Goal: Task Accomplishment & Management: Use online tool/utility

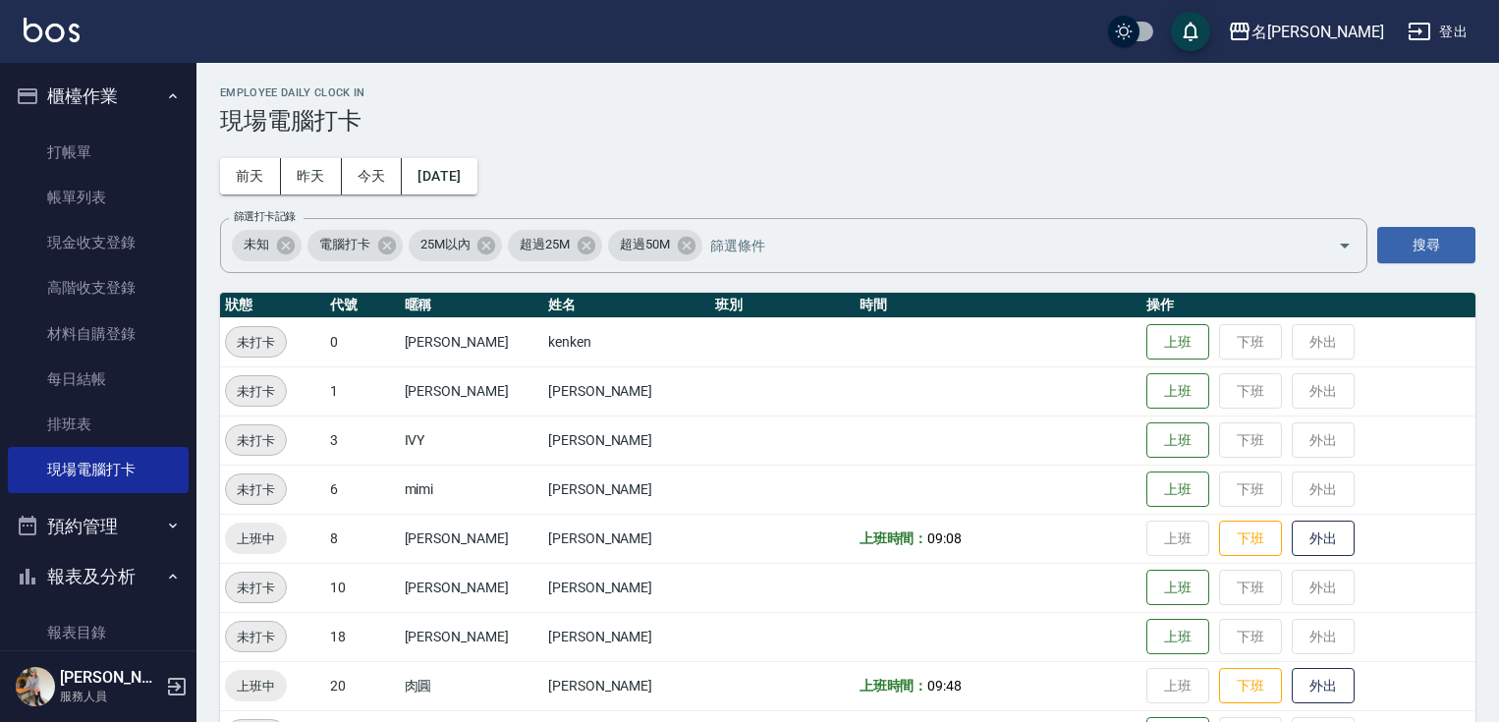
scroll to position [257, 0]
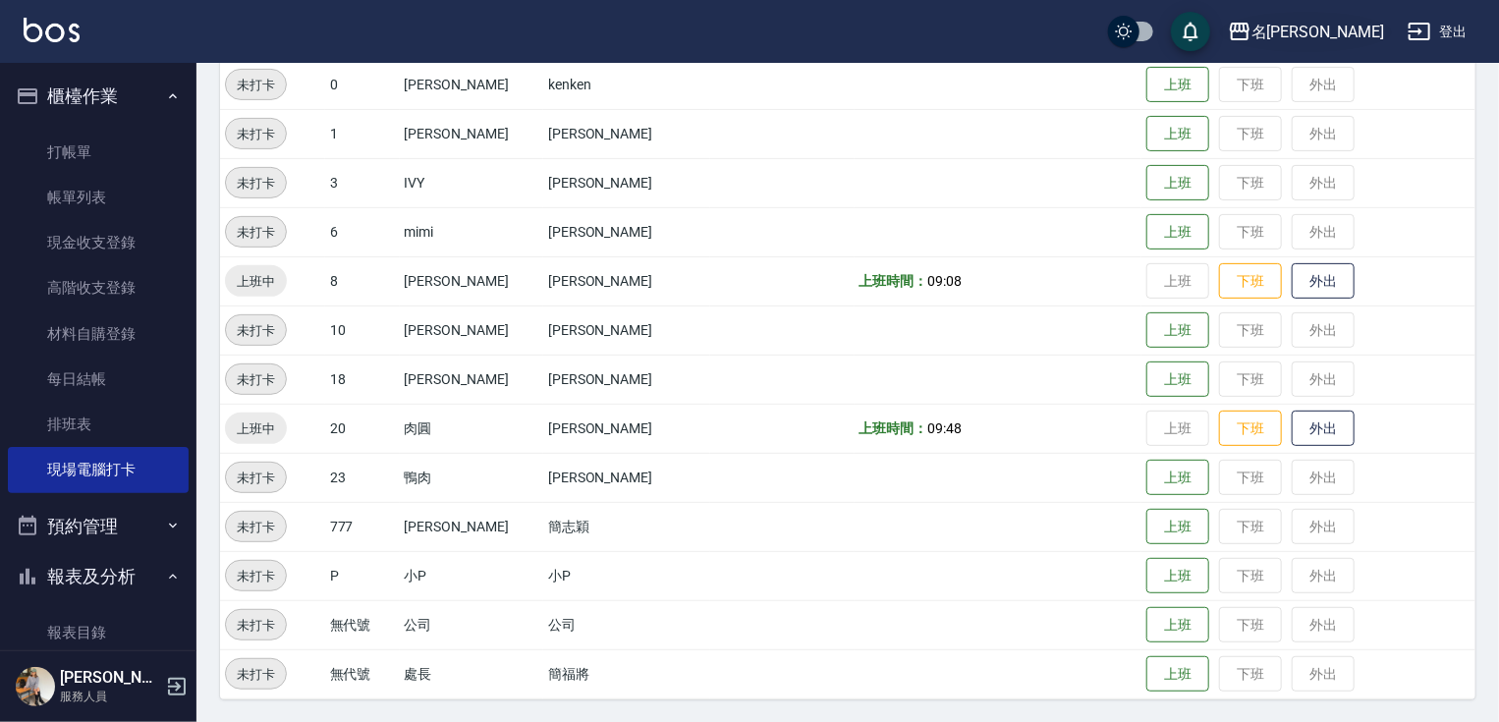
click at [1374, 25] on div "名[PERSON_NAME]" at bounding box center [1317, 32] width 133 height 25
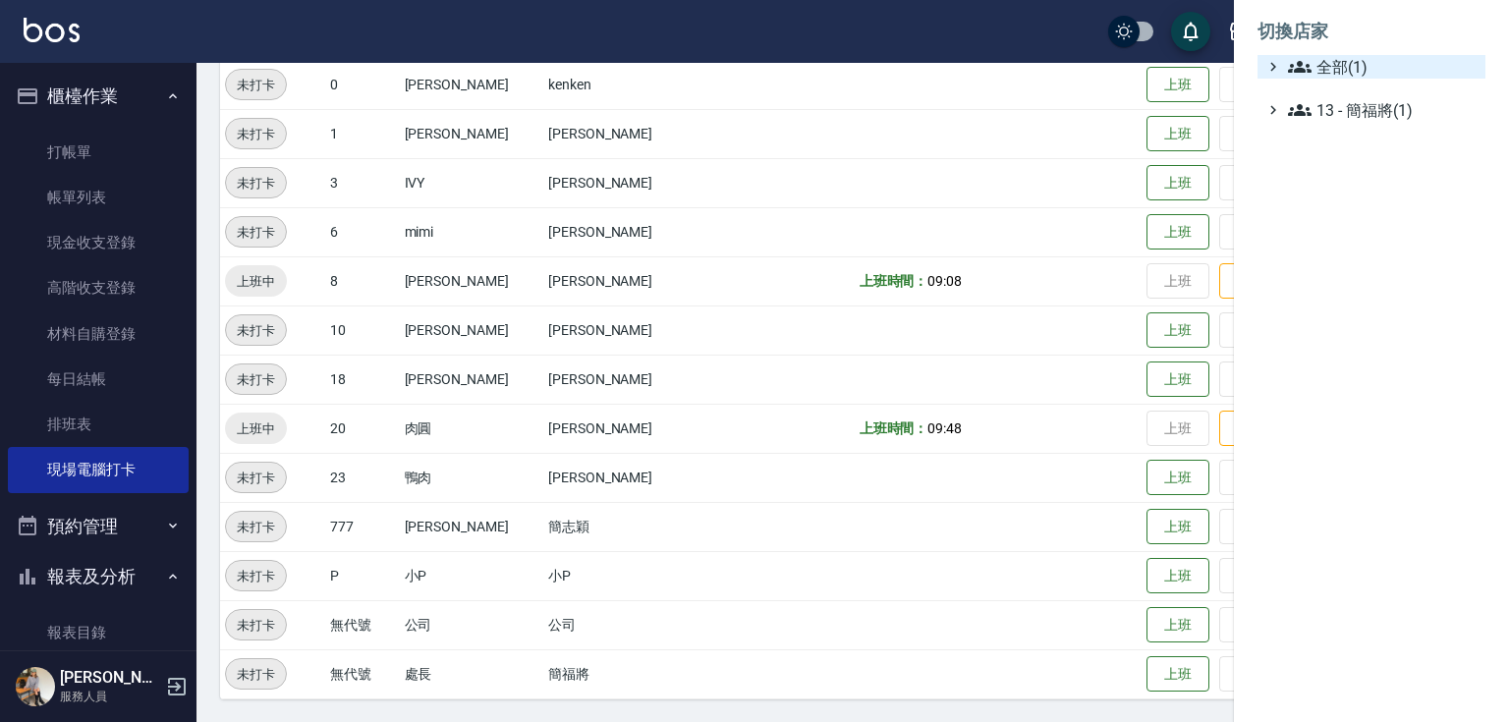
click at [1333, 64] on span "全部(1)" at bounding box center [1383, 67] width 190 height 24
click at [1084, 20] on div at bounding box center [754, 361] width 1509 height 722
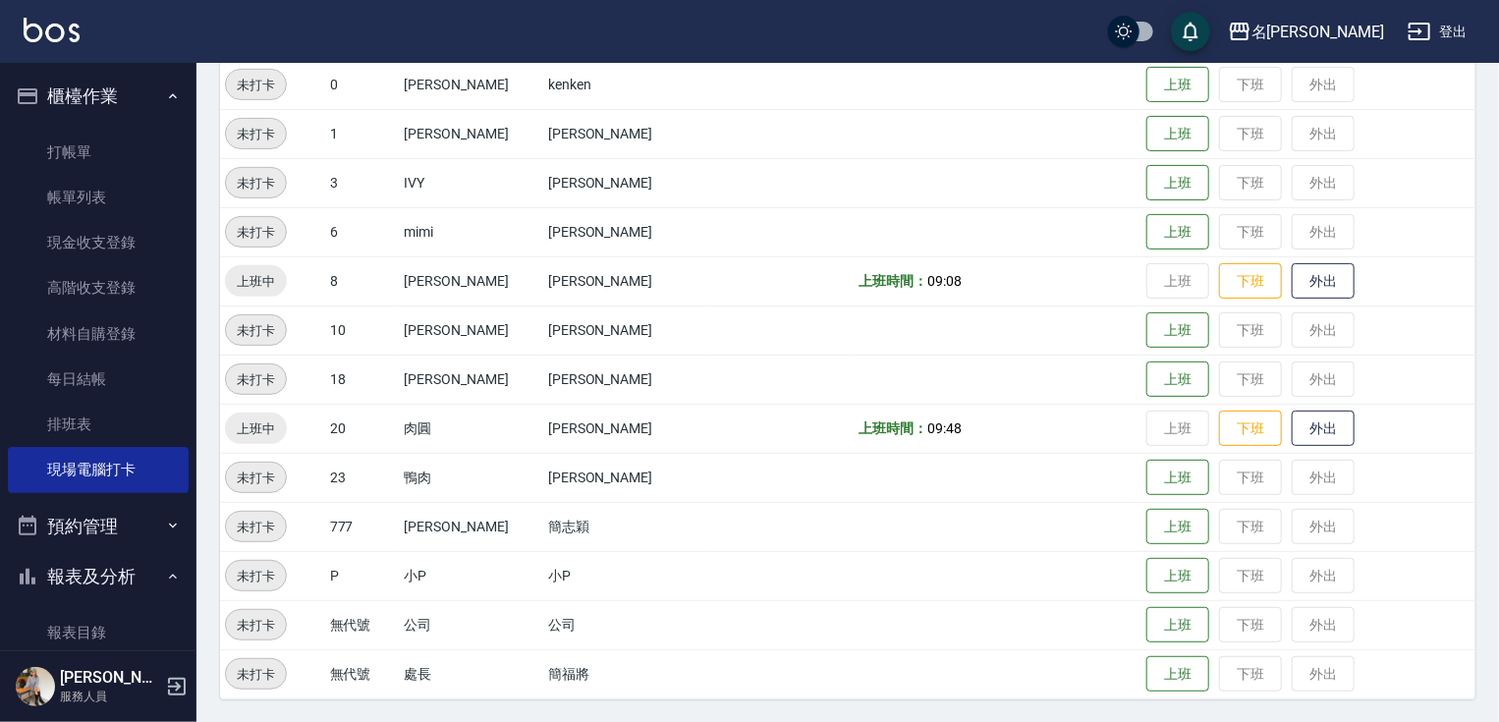
click at [1454, 23] on button "登出" at bounding box center [1438, 32] width 76 height 36
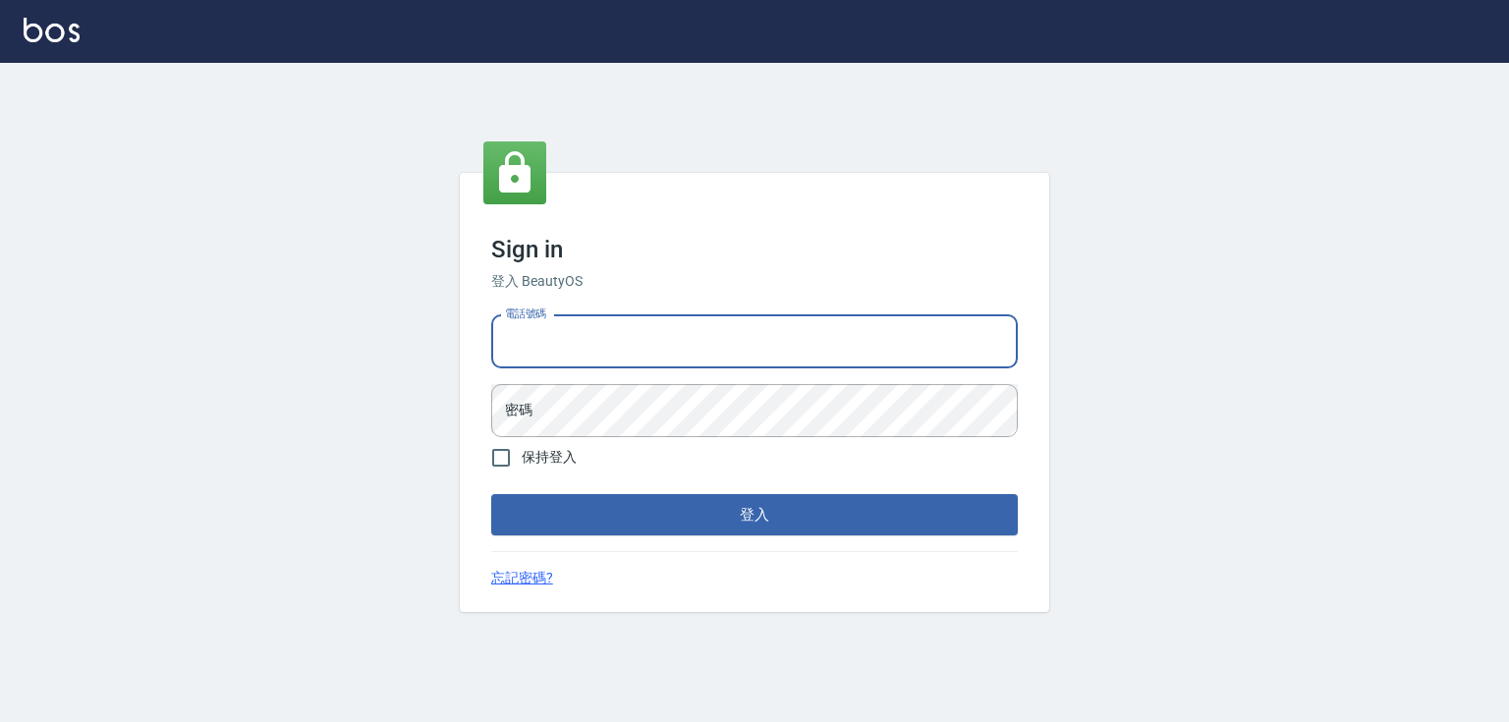
click at [531, 351] on input "電話號碼" at bounding box center [754, 341] width 527 height 53
type input "0952331713"
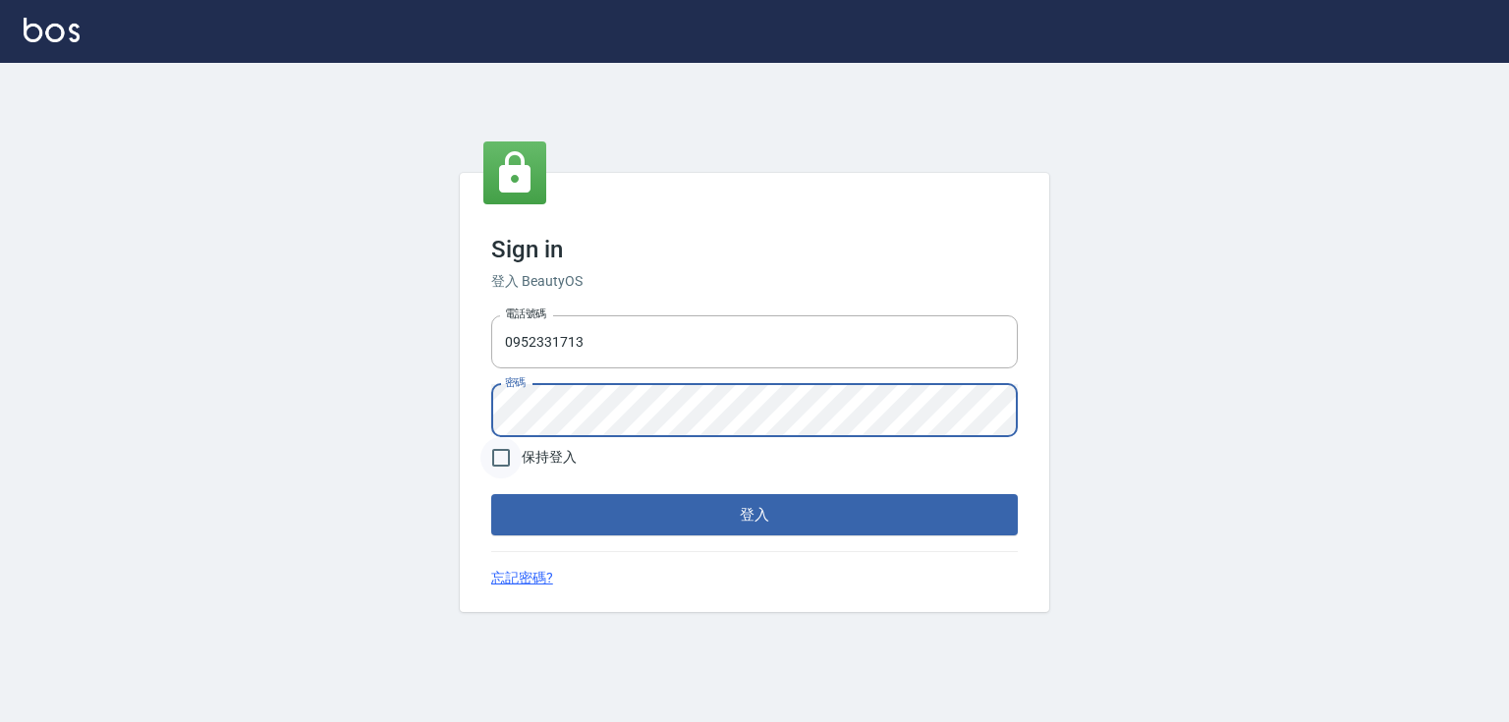
click at [507, 452] on input "保持登入" at bounding box center [500, 457] width 41 height 41
checkbox input "true"
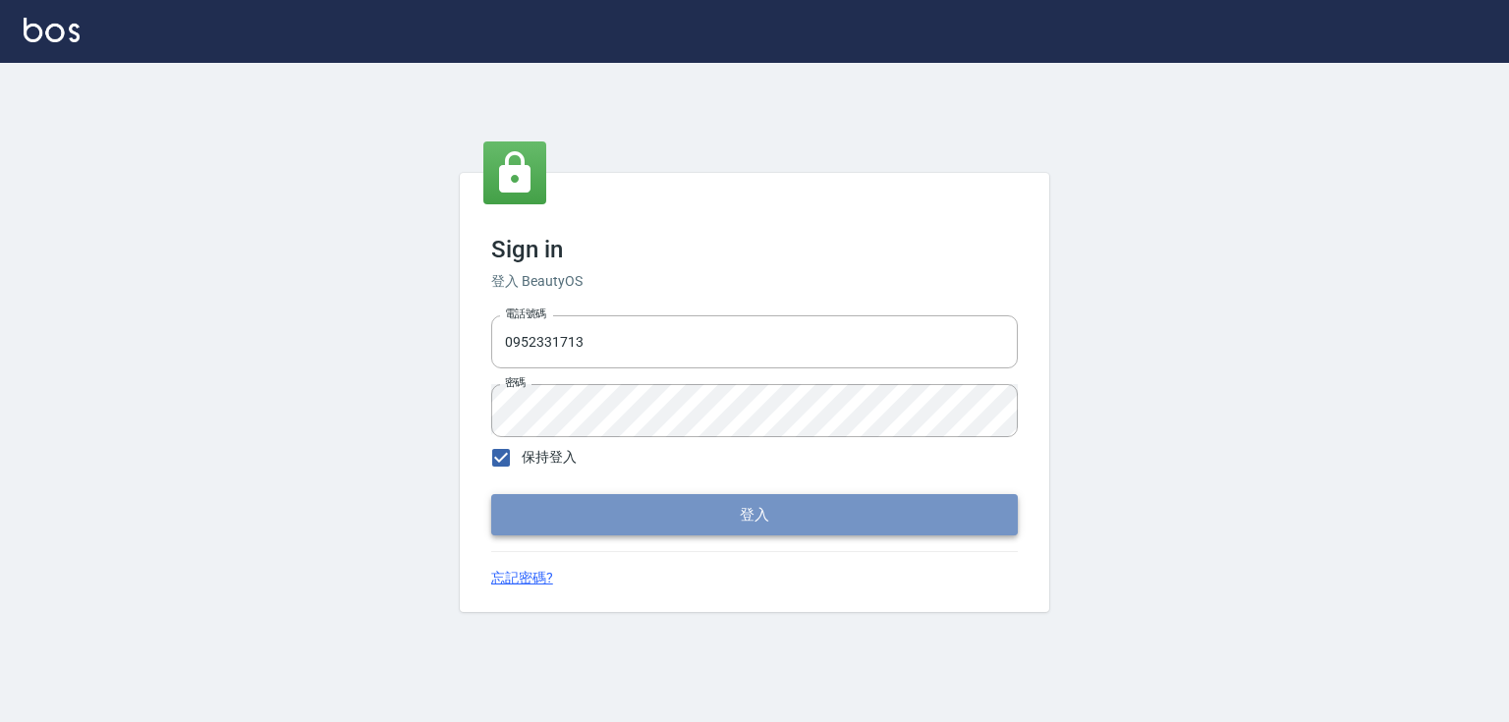
click at [662, 515] on button "登入" at bounding box center [754, 514] width 527 height 41
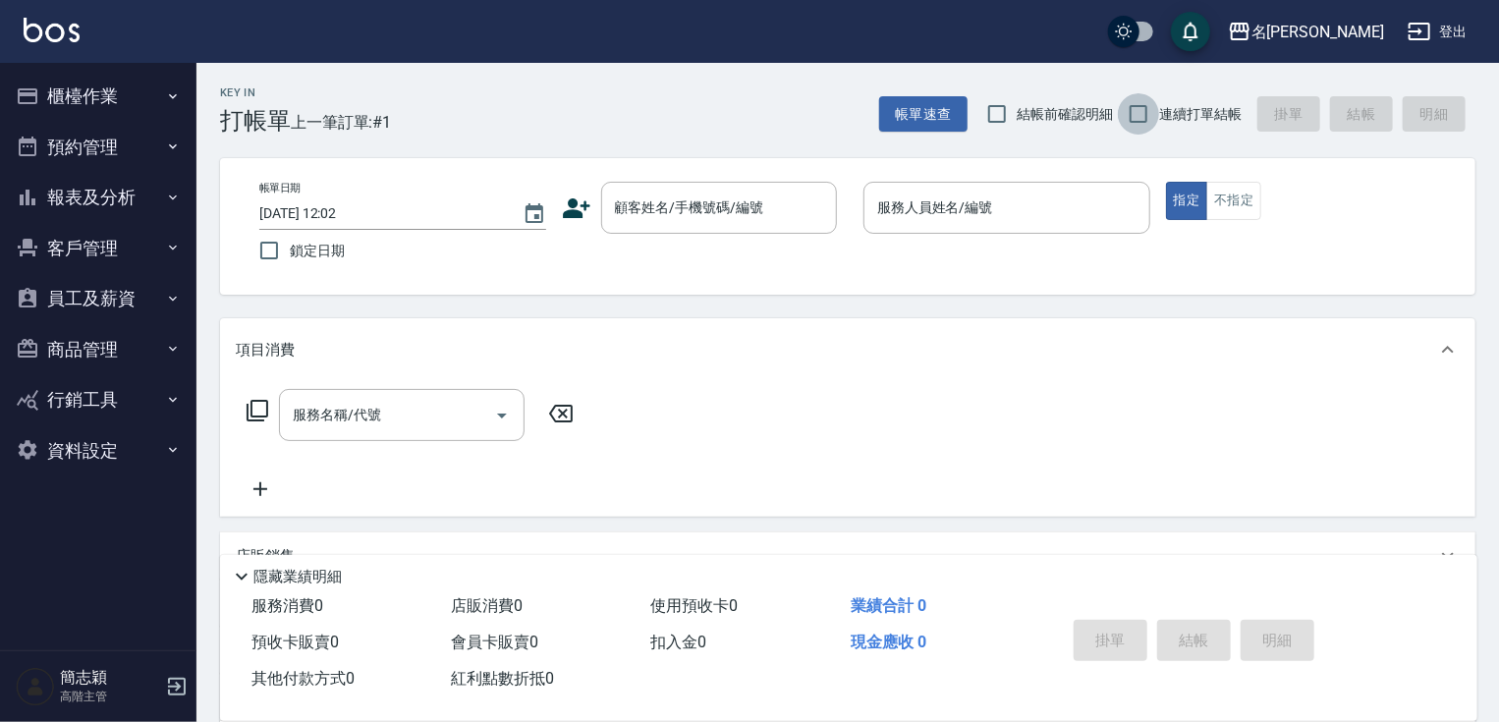
click at [1137, 114] on input "連續打單結帳" at bounding box center [1138, 113] width 41 height 41
checkbox input "true"
click at [122, 289] on button "員工及薪資" at bounding box center [98, 298] width 181 height 51
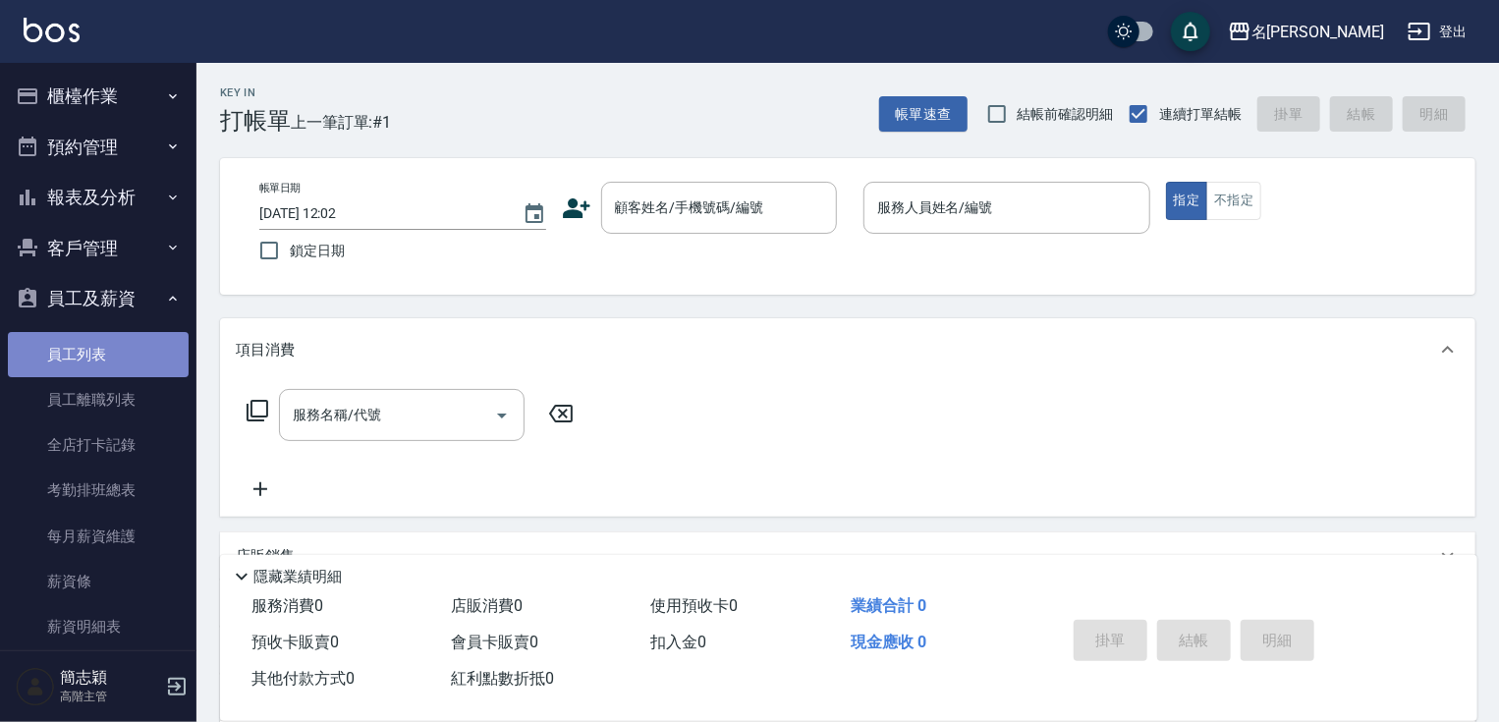
click at [129, 367] on link "員工列表" at bounding box center [98, 354] width 181 height 45
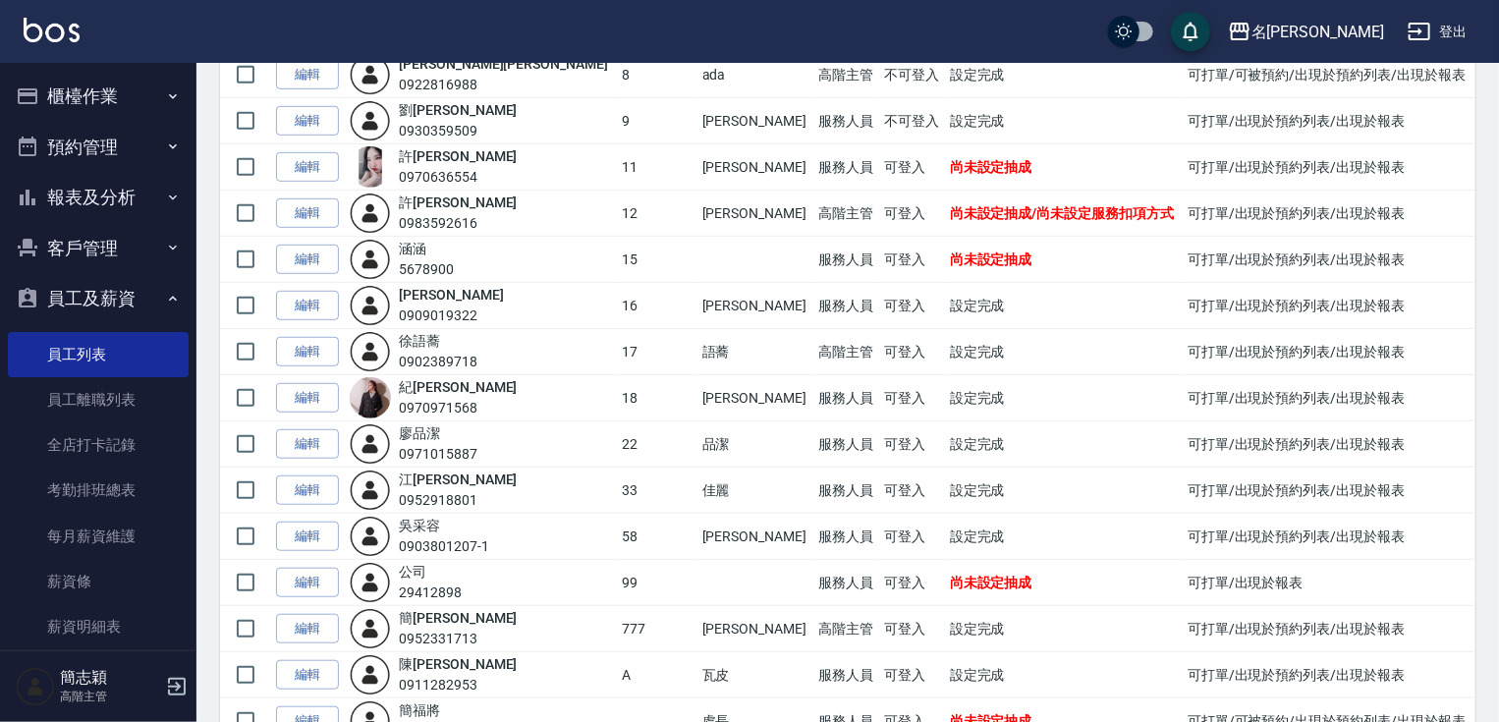
scroll to position [494, 0]
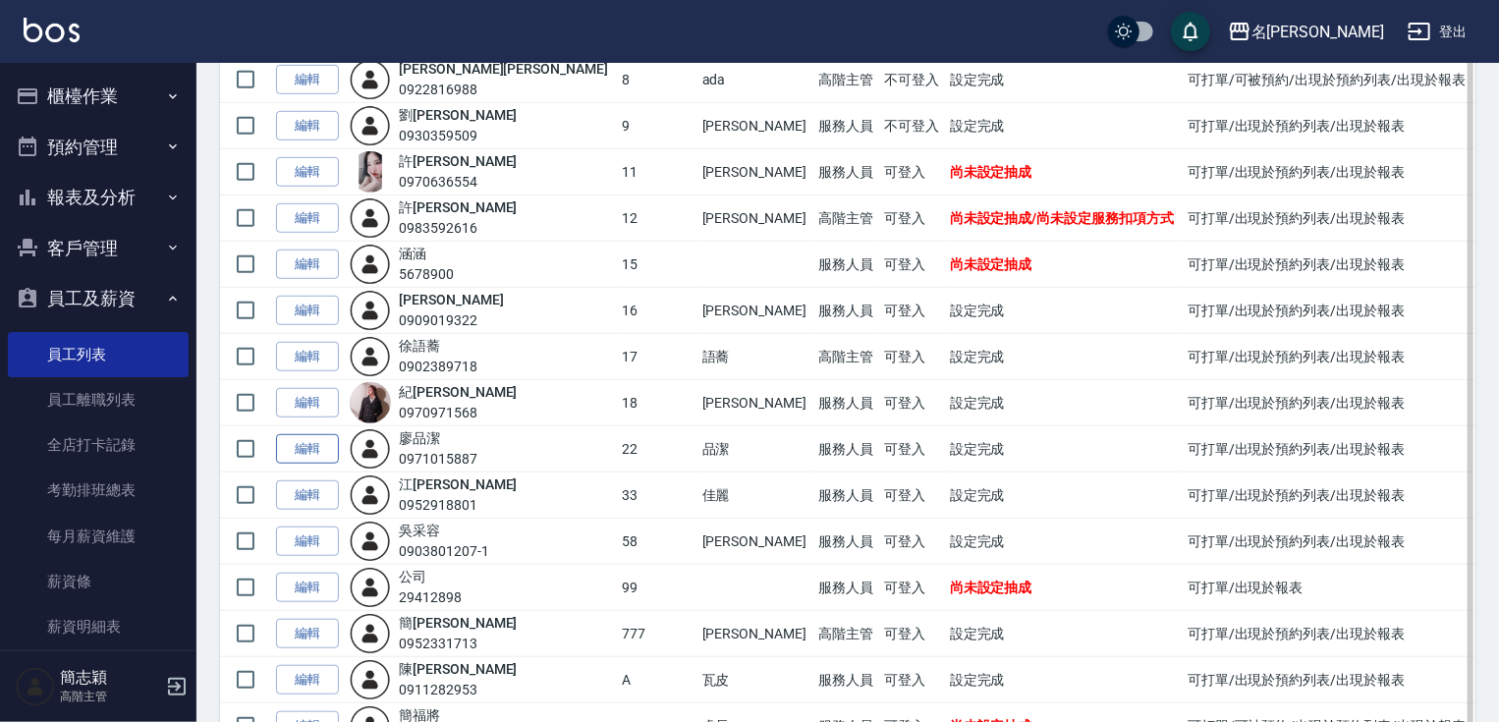
click at [305, 450] on link "編輯" at bounding box center [307, 449] width 63 height 30
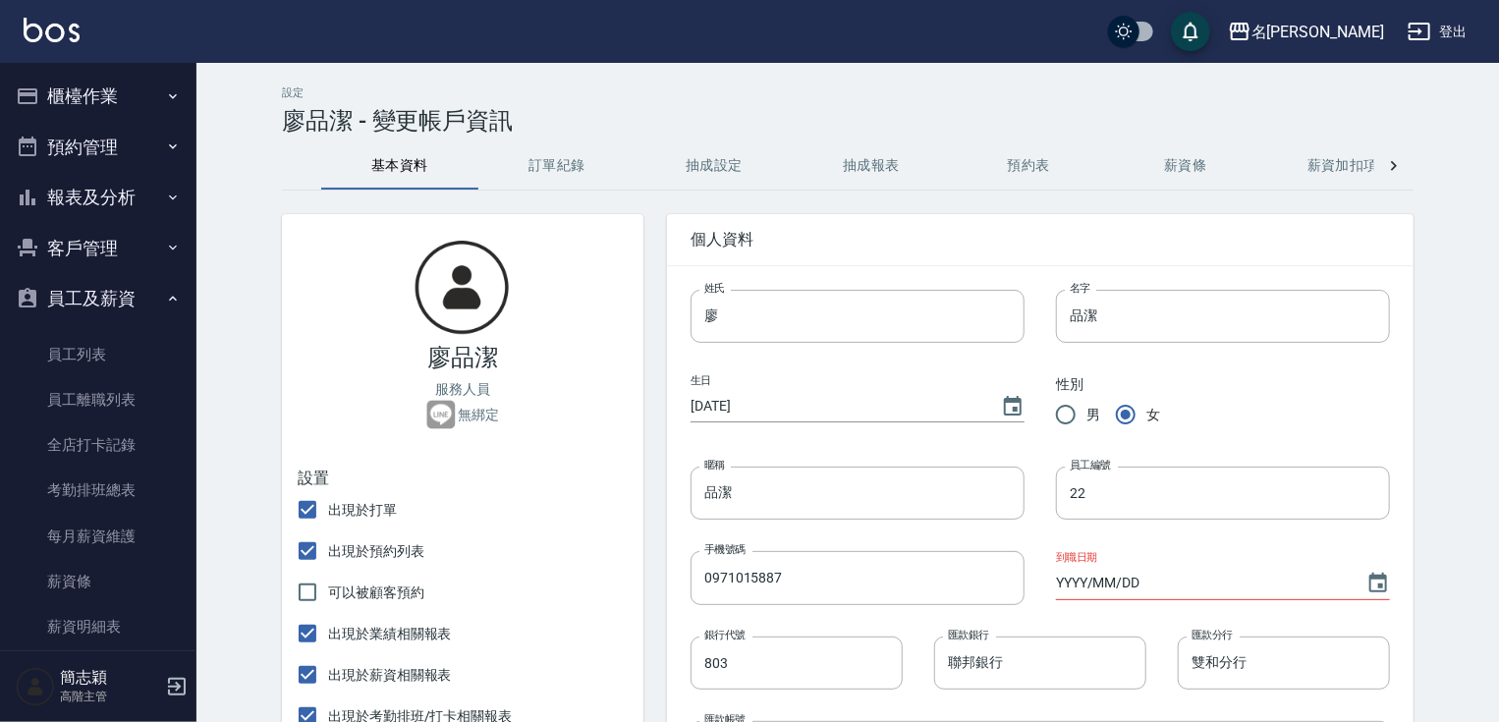
click at [119, 305] on button "員工及薪資" at bounding box center [98, 298] width 181 height 51
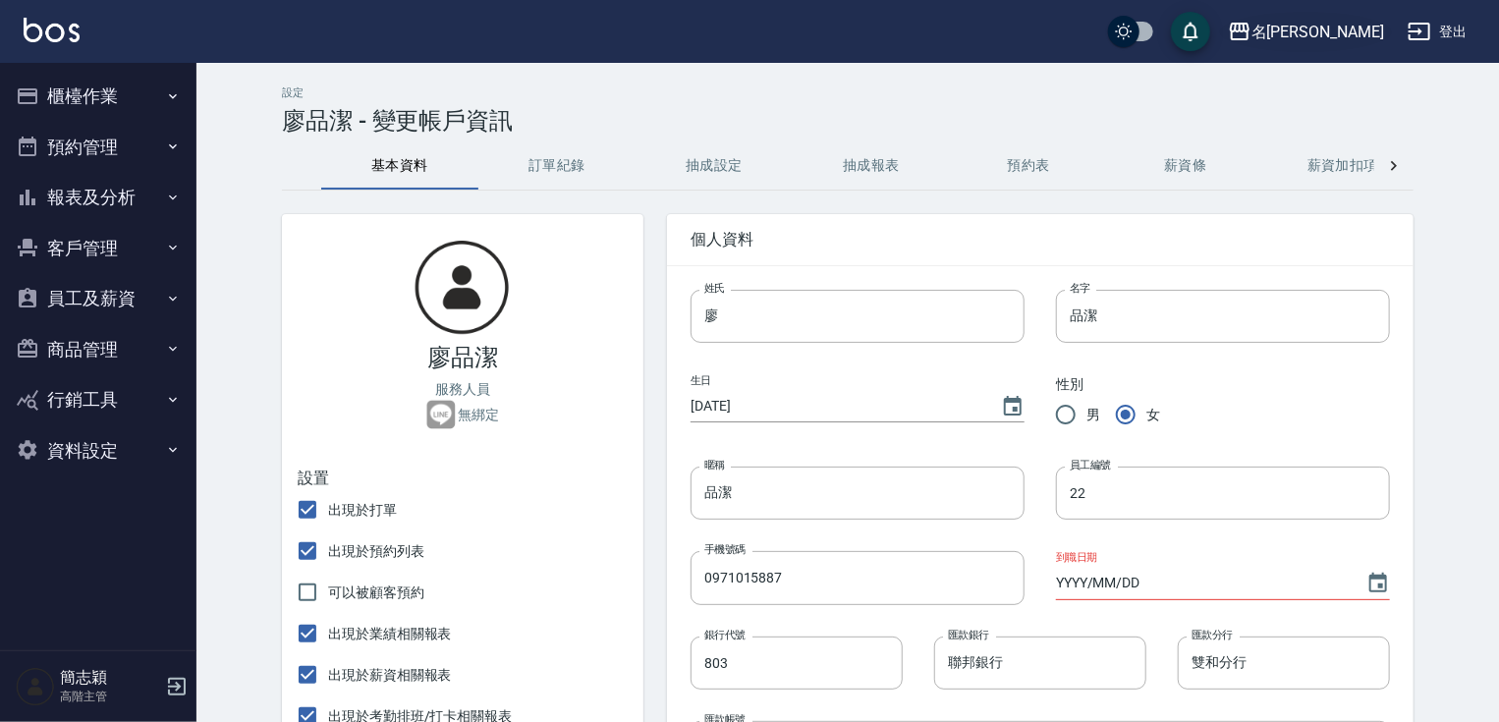
click at [1339, 31] on div "名留中和" at bounding box center [1317, 32] width 133 height 25
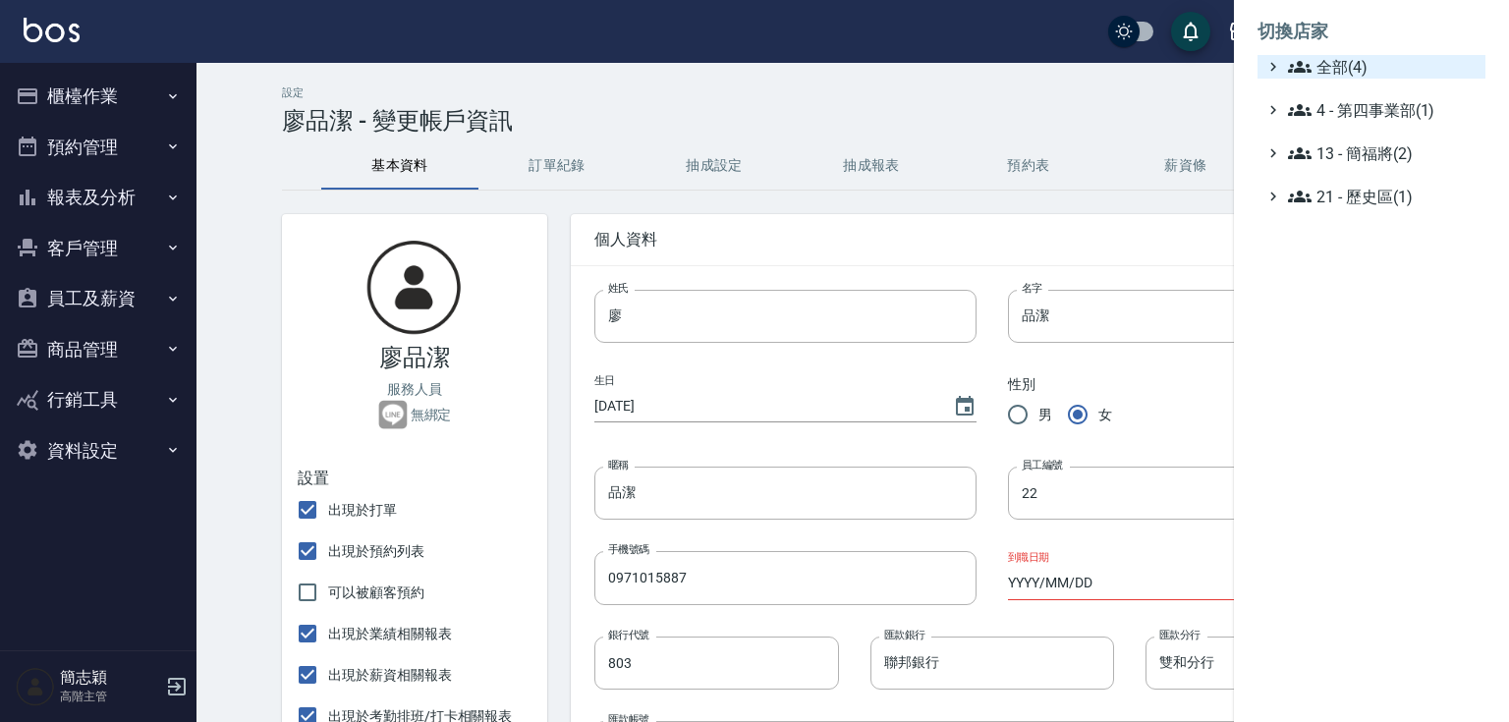
click at [1344, 69] on span "全部(4)" at bounding box center [1383, 67] width 190 height 24
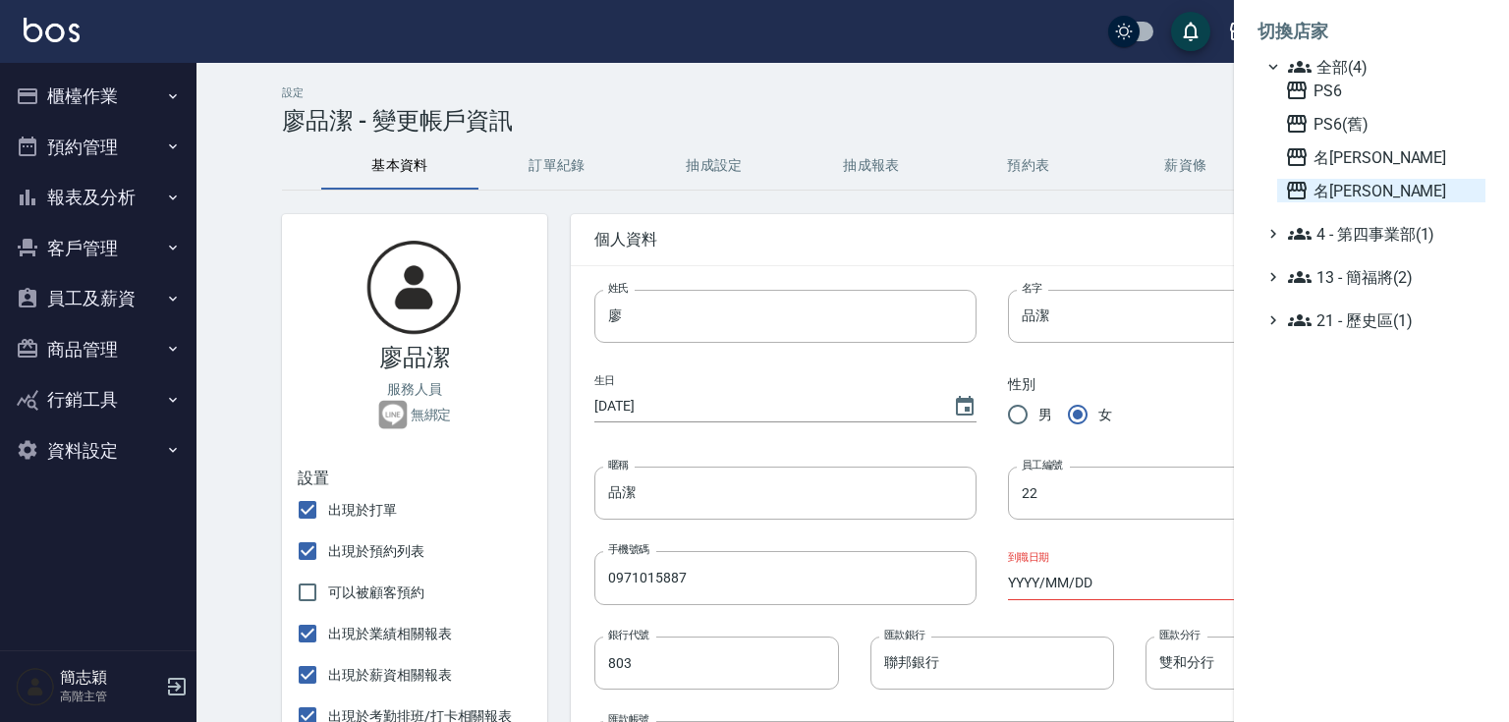
click at [1348, 199] on span "名[PERSON_NAME]" at bounding box center [1381, 191] width 193 height 24
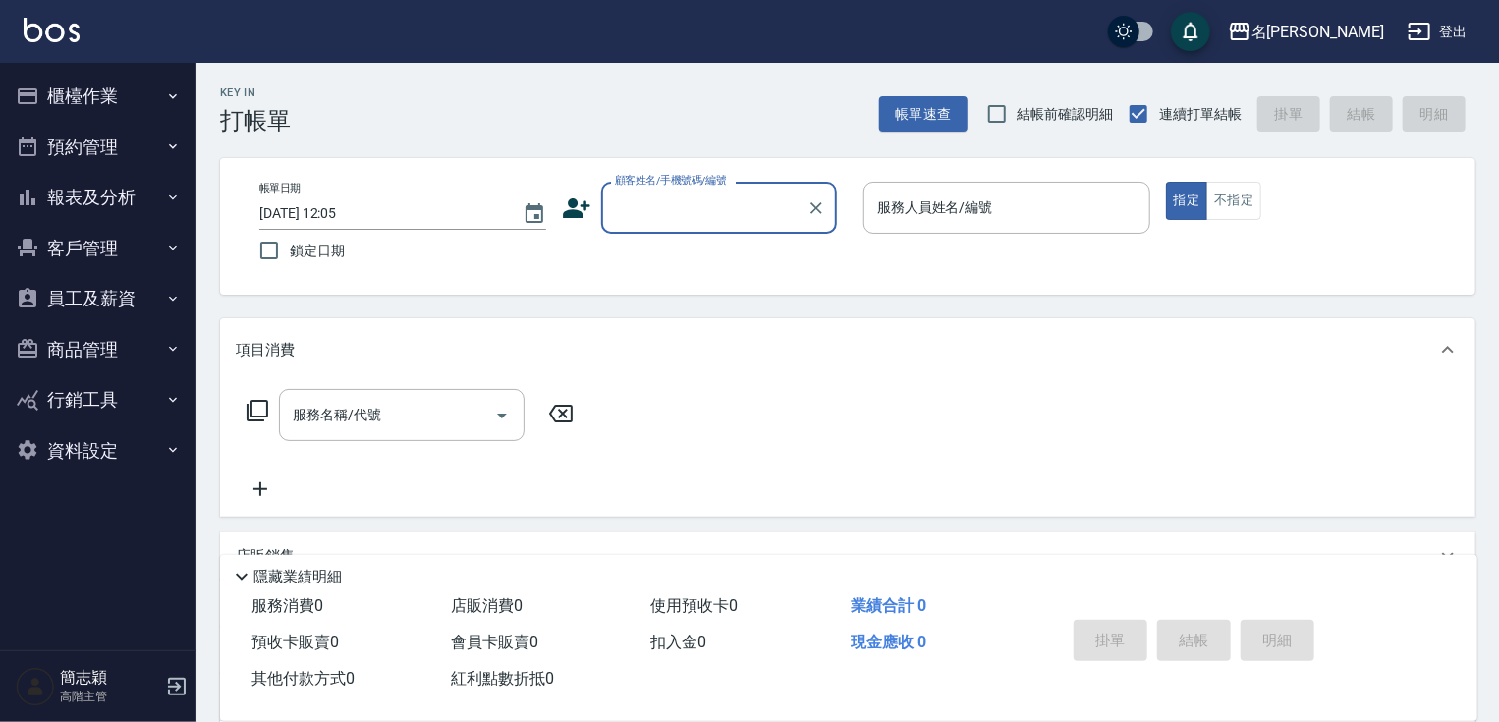
click at [111, 93] on button "櫃檯作業" at bounding box center [98, 96] width 181 height 51
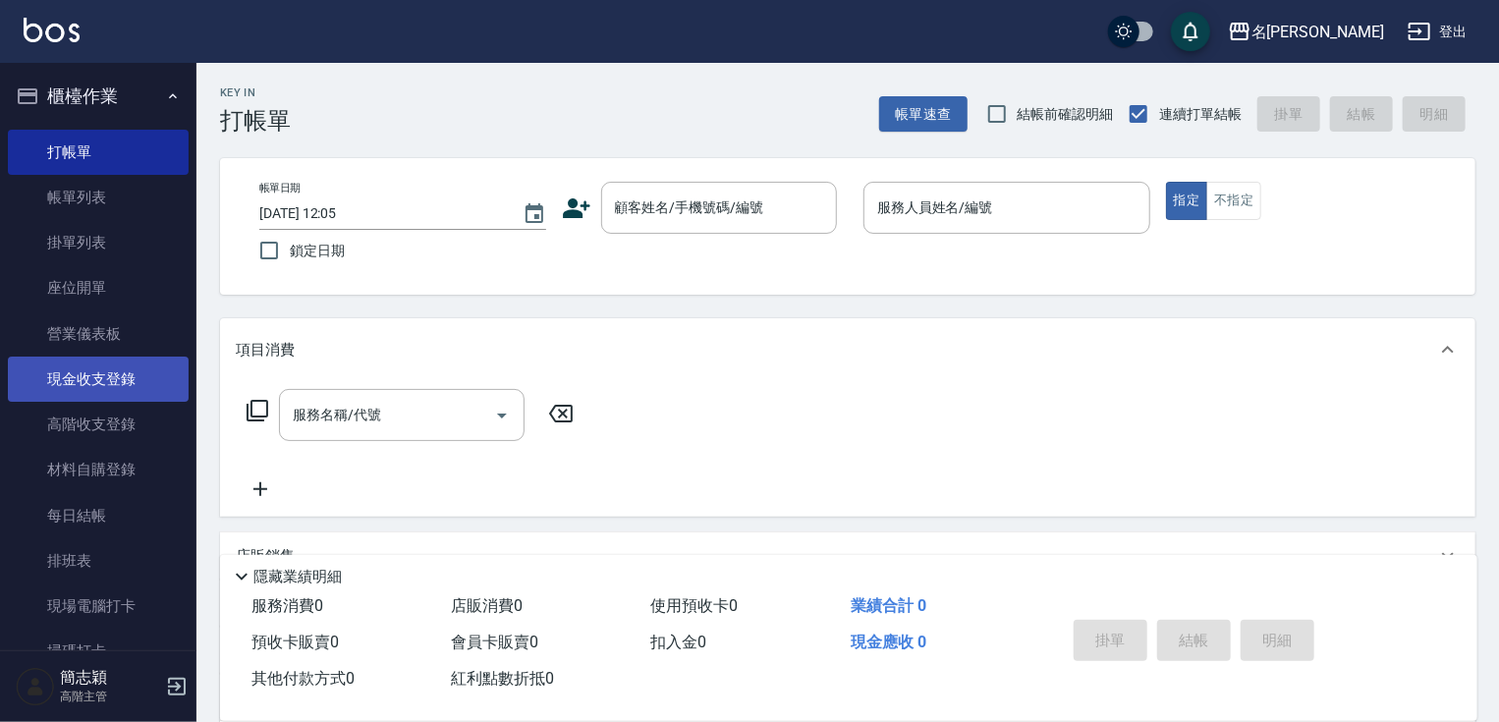
click at [126, 389] on link "現金收支登錄" at bounding box center [98, 379] width 181 height 45
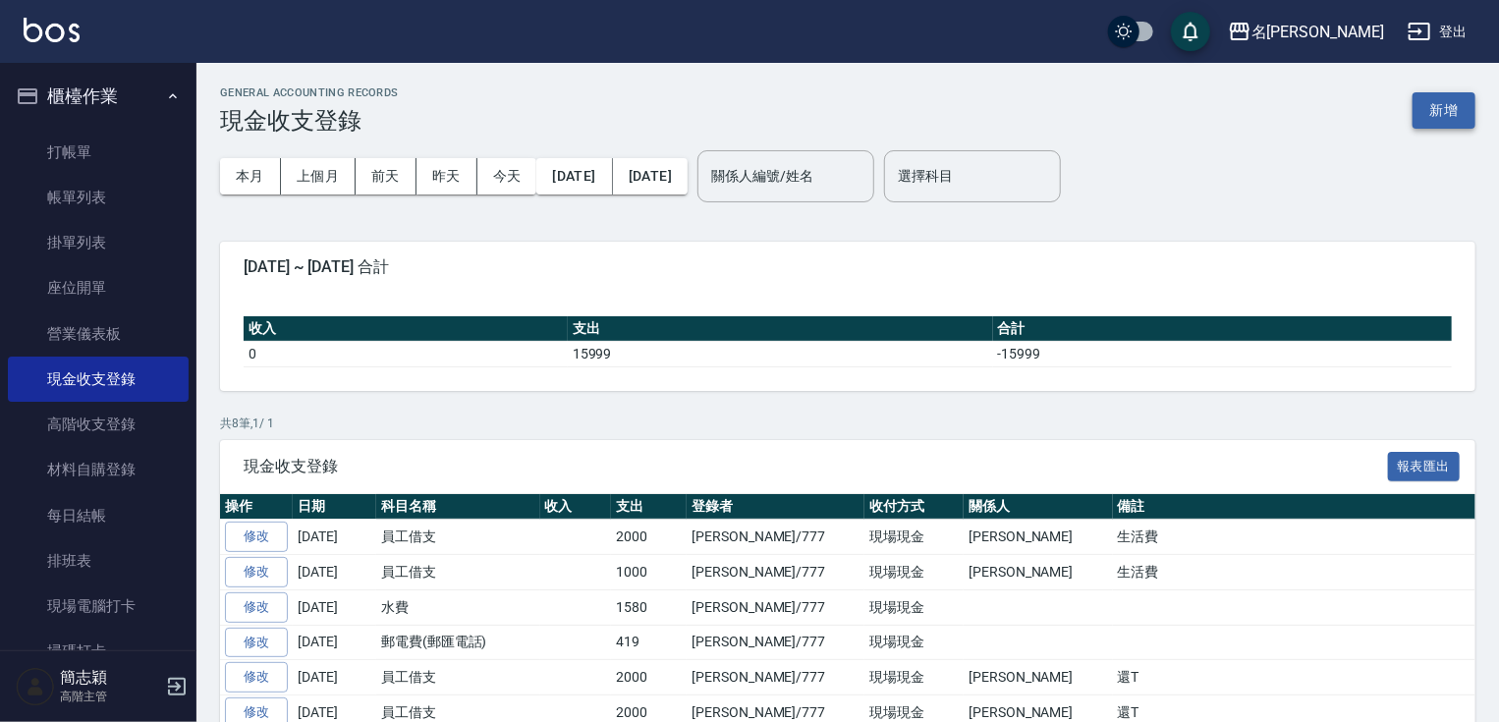
click at [1442, 102] on button "新增" at bounding box center [1444, 110] width 63 height 36
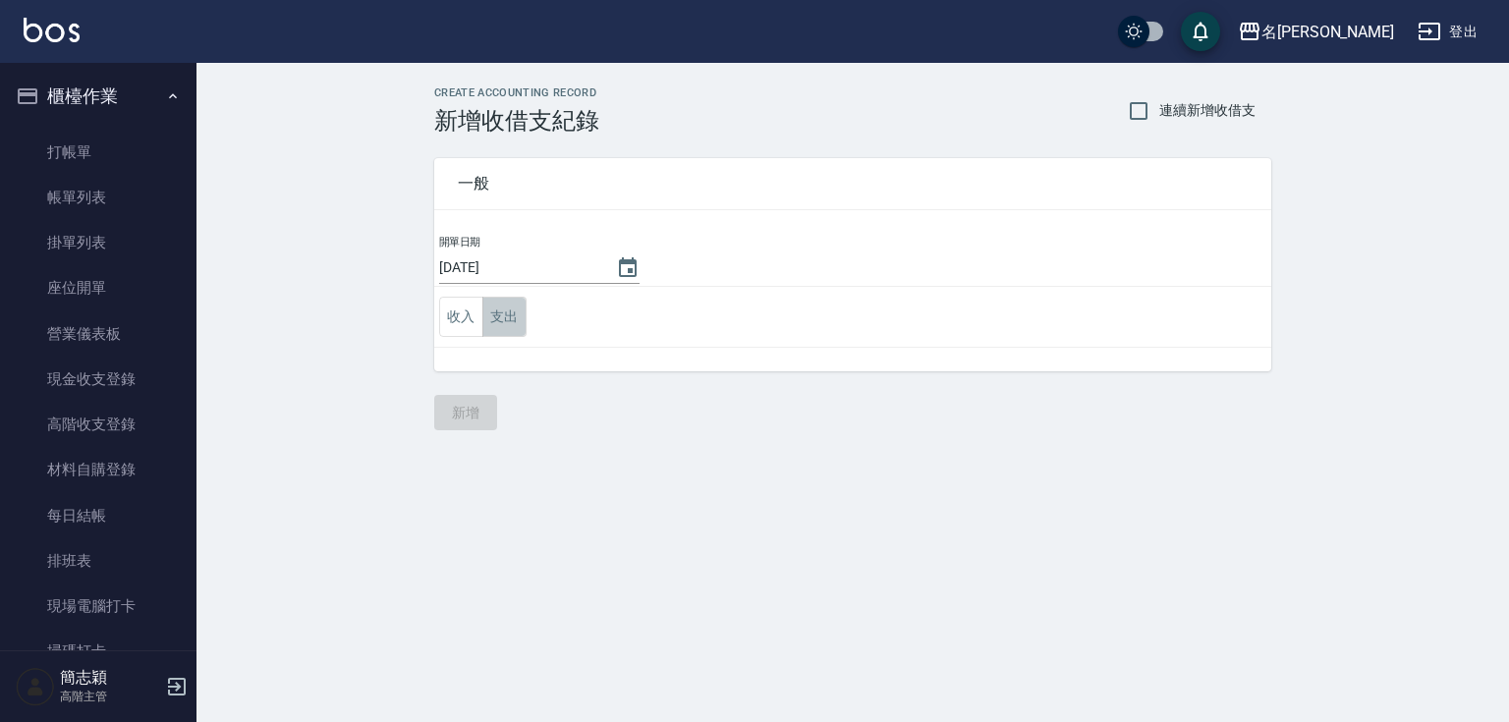
click at [495, 332] on button "支出" at bounding box center [504, 317] width 44 height 40
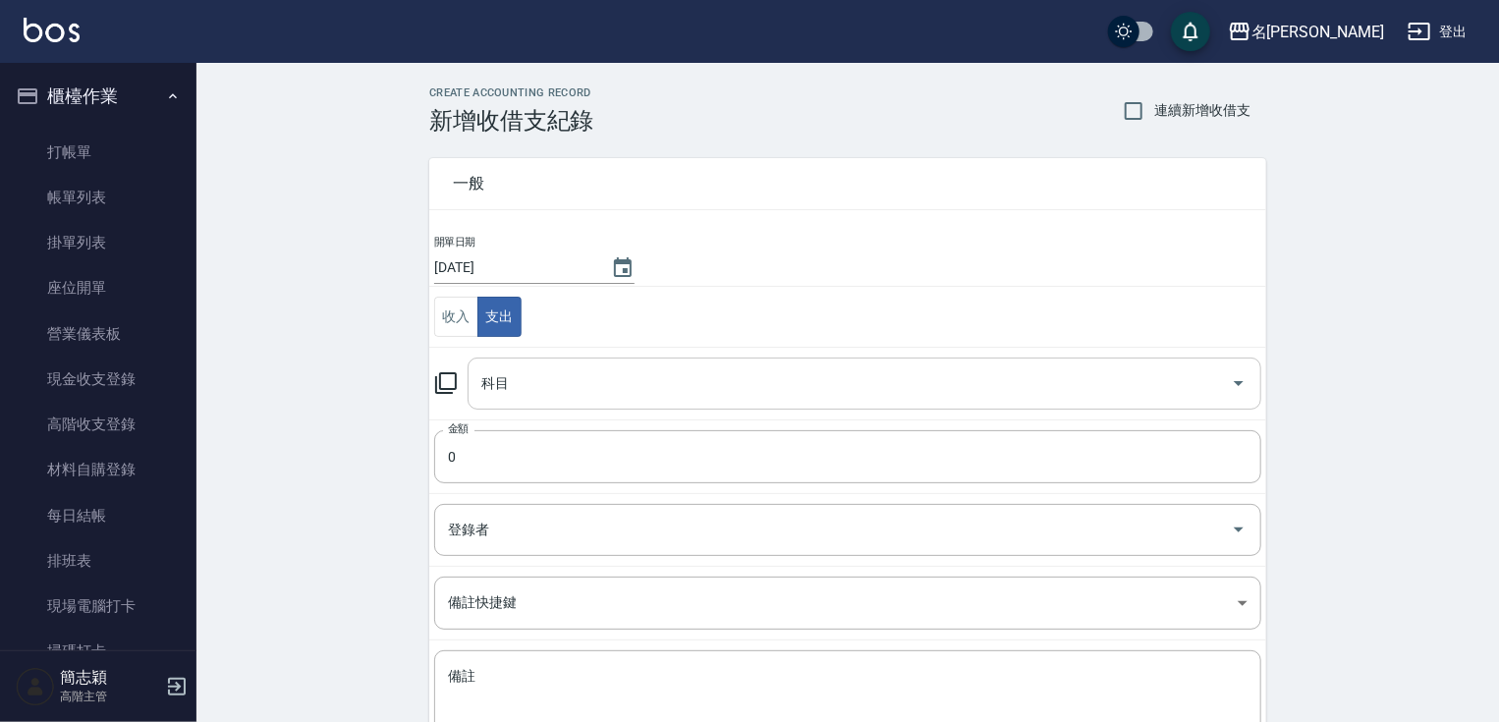
click at [663, 401] on div "科目" at bounding box center [865, 384] width 794 height 52
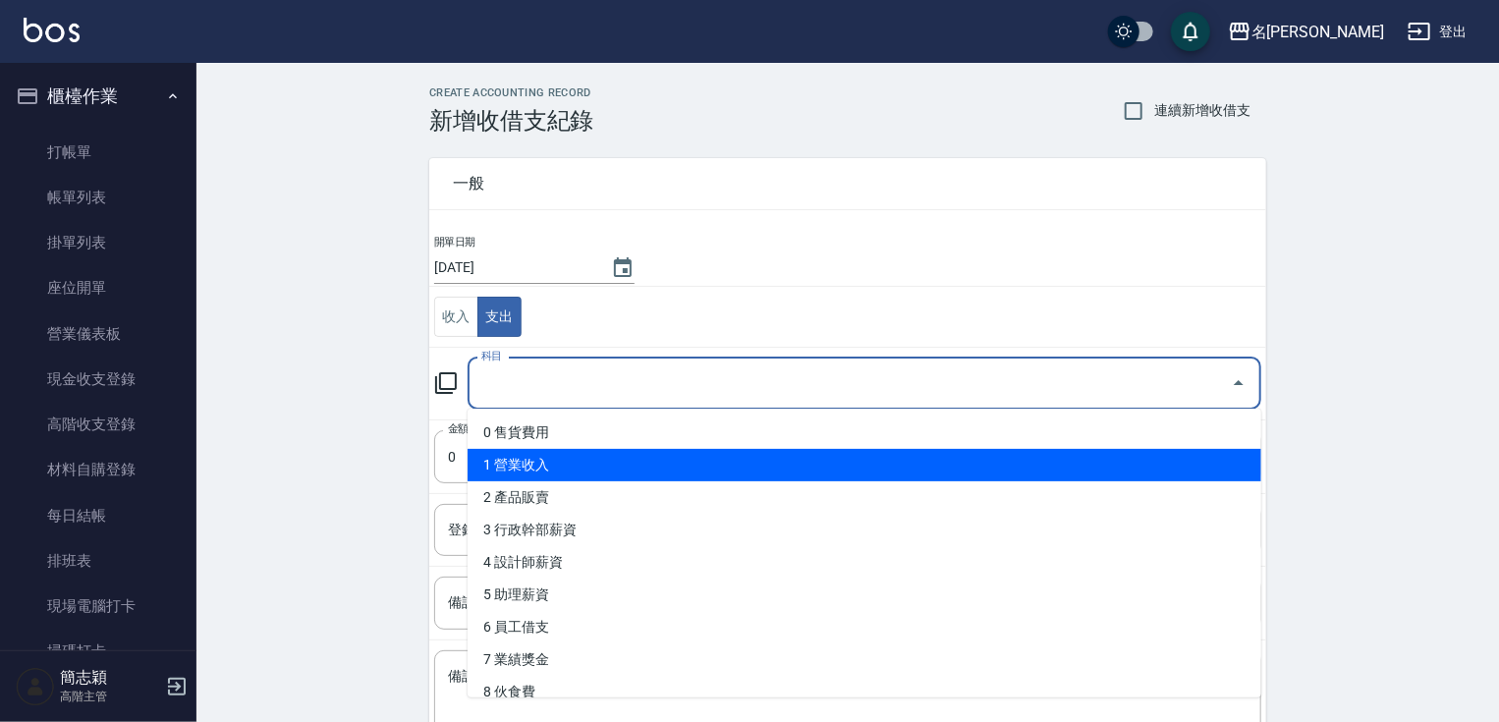
scroll to position [400, 0]
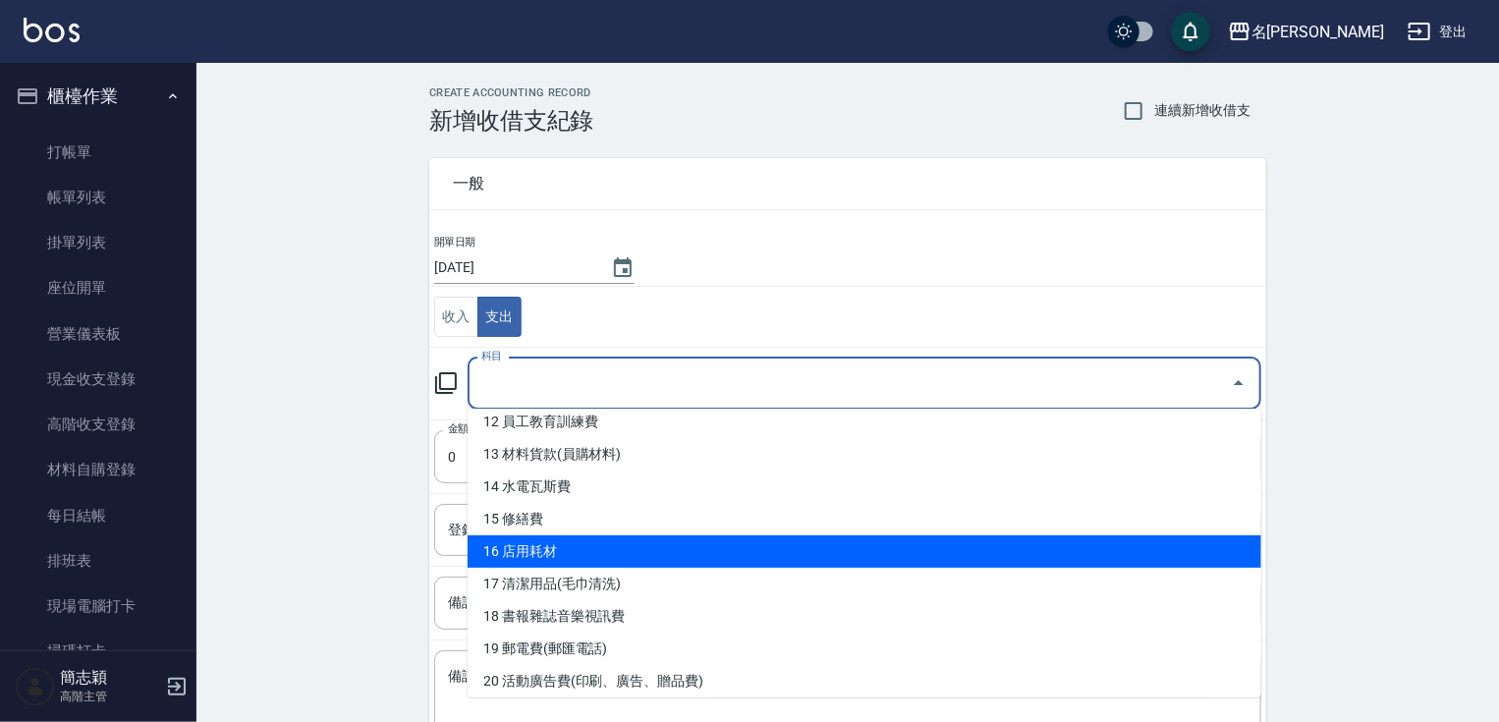
click at [1139, 550] on li "16 店用耗材" at bounding box center [865, 551] width 794 height 32
type input "16 店用耗材"
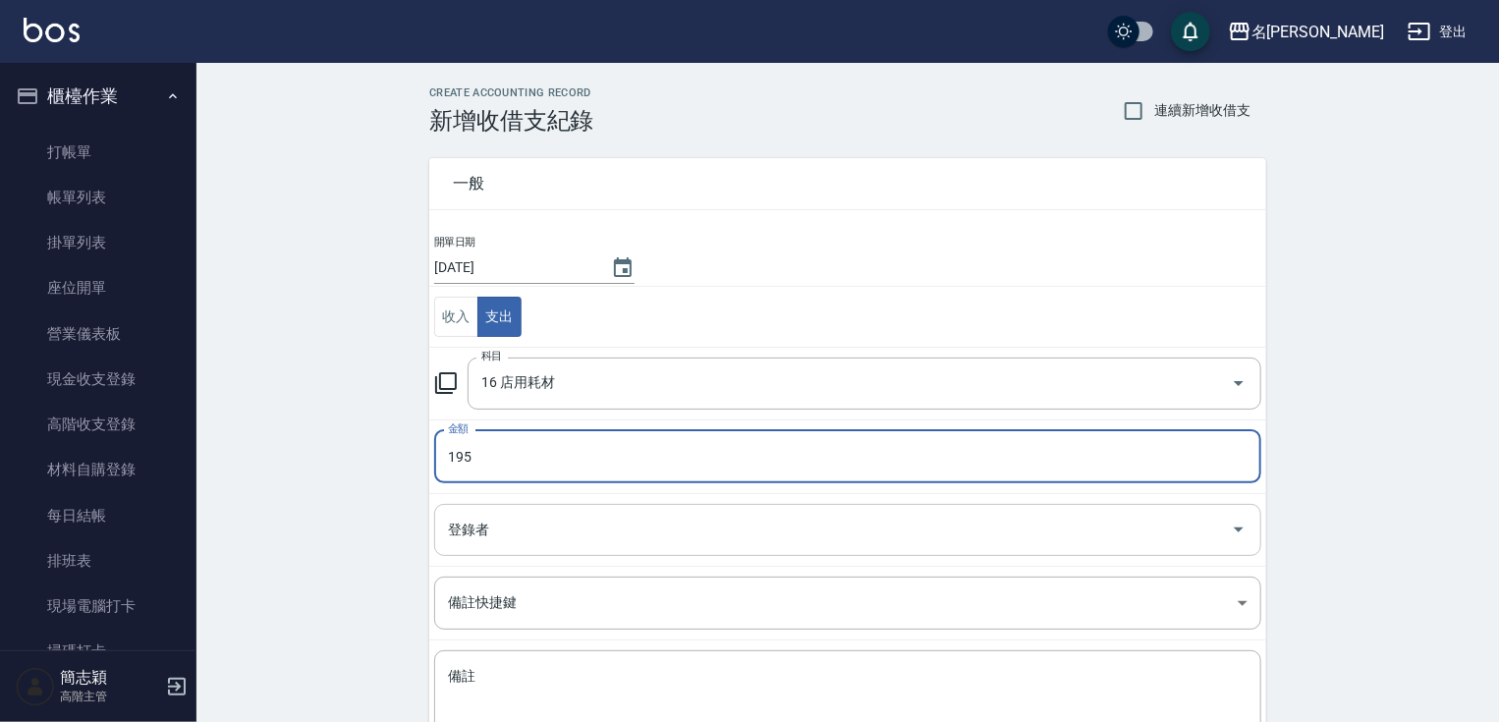
type input "195"
click at [618, 519] on input "登錄者" at bounding box center [833, 530] width 780 height 34
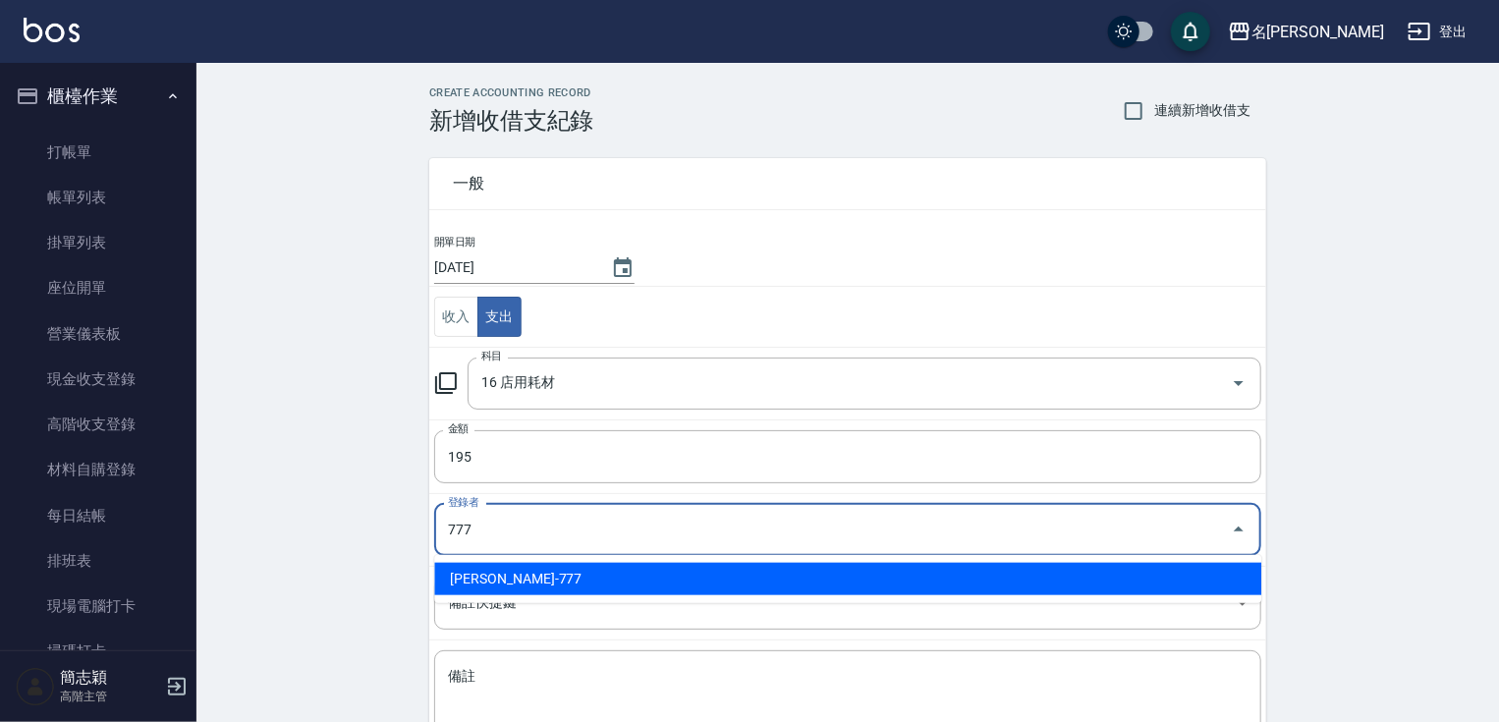
type input "[PERSON_NAME]-777"
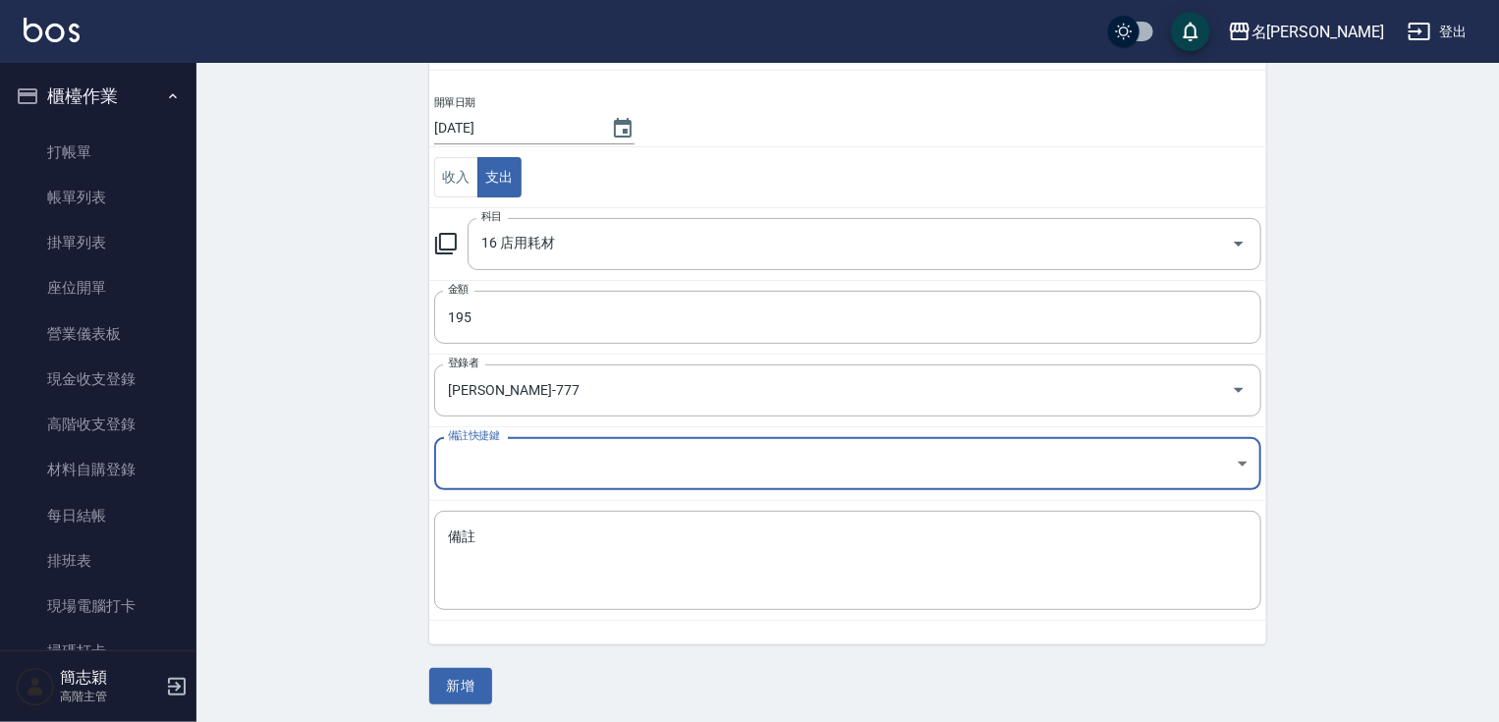
scroll to position [142, 0]
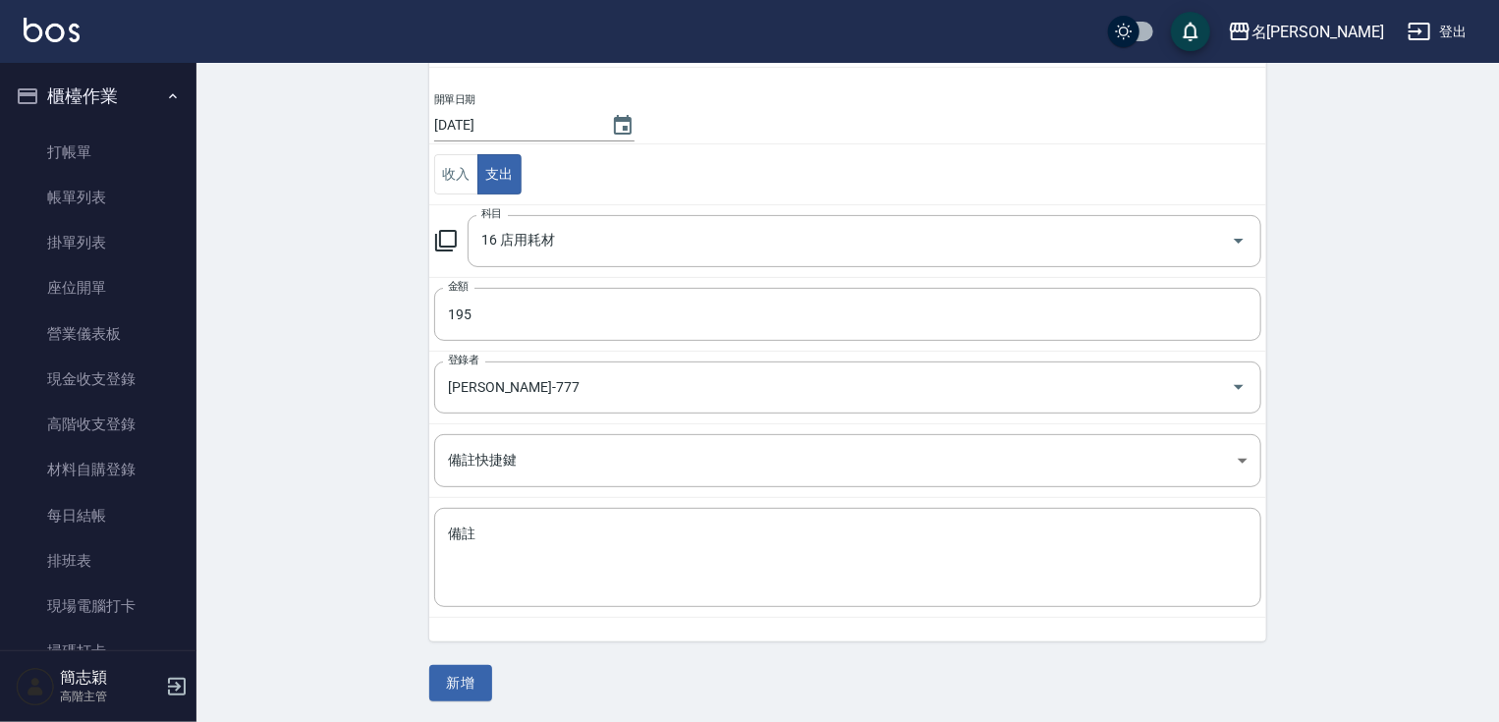
click at [635, 615] on table "開單日期 [DATE] 收入 支出 科目 16 店用耗材 科目 金額 195 金額 登錄者 [PERSON_NAME]-777 登錄者 備註快捷鍵 ​ 備註快…" at bounding box center [847, 354] width 837 height 527
click at [639, 574] on textarea "備註" at bounding box center [848, 558] width 800 height 67
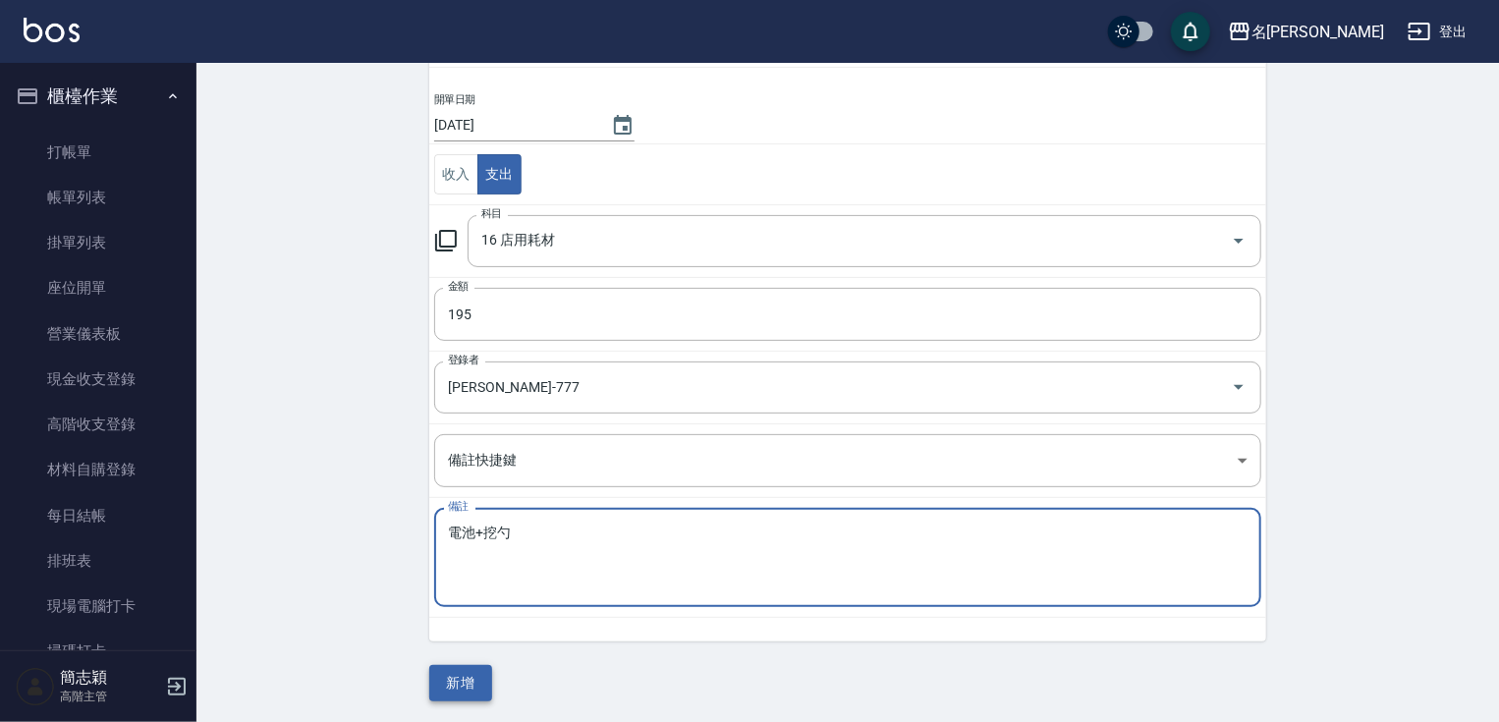
type textarea "電池+挖勺"
click at [447, 668] on button "新增" at bounding box center [460, 683] width 63 height 36
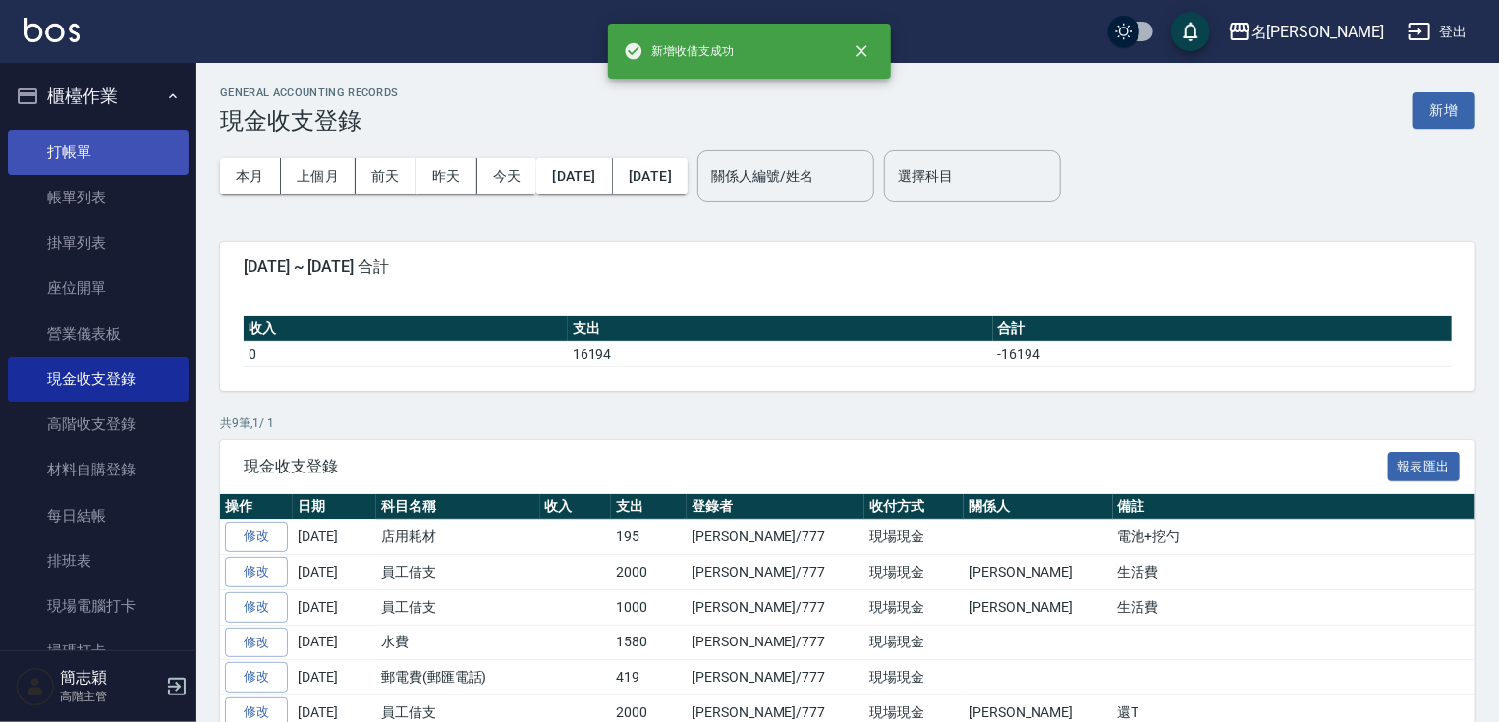
click at [122, 151] on link "打帳單" at bounding box center [98, 152] width 181 height 45
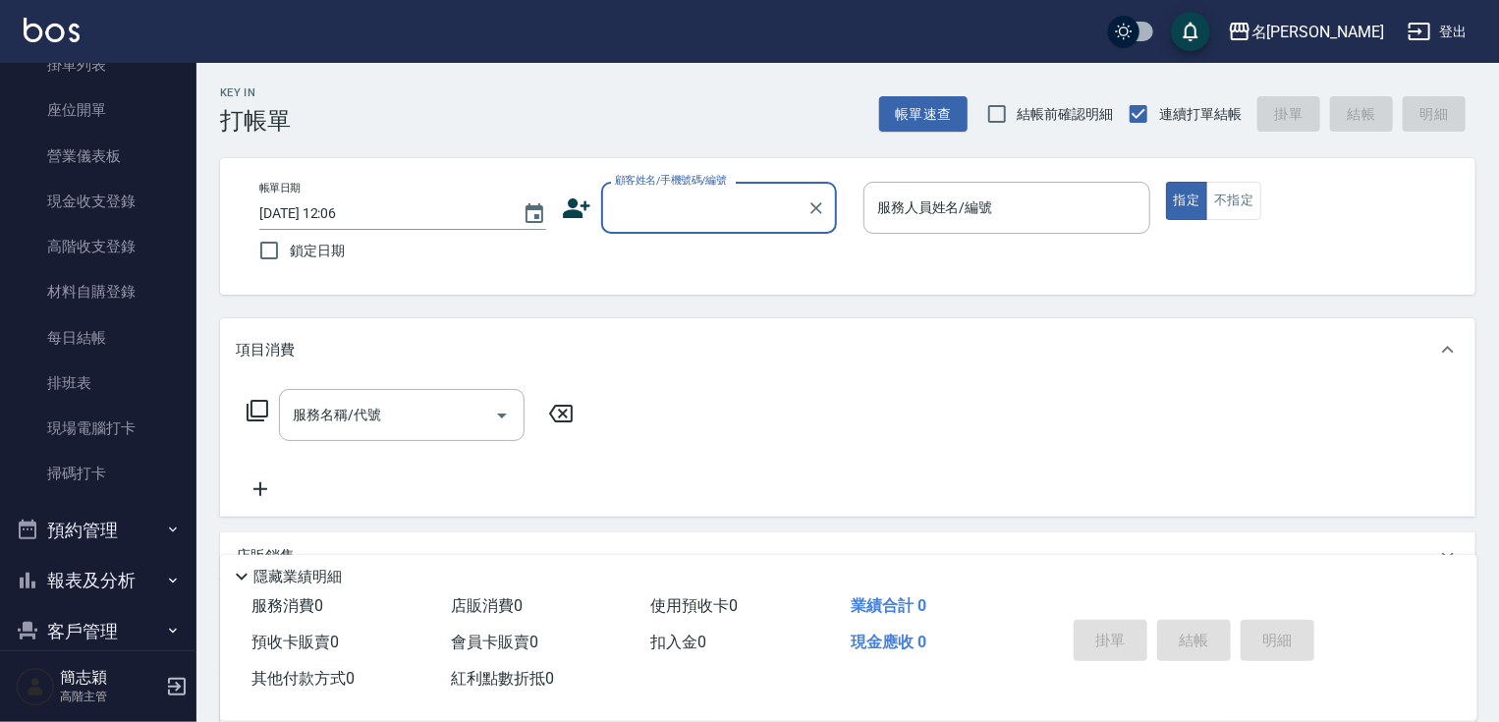
scroll to position [193, 0]
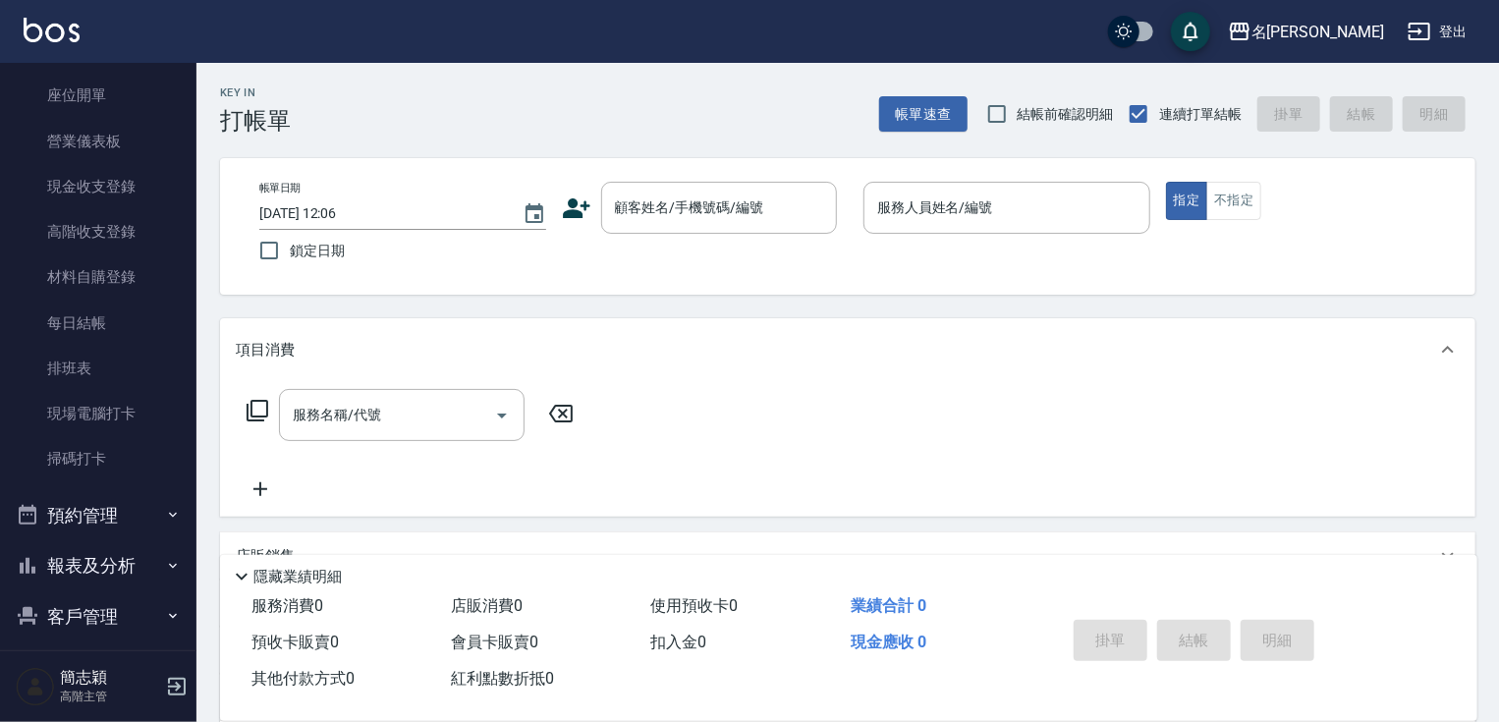
drag, startPoint x: 182, startPoint y: 384, endPoint x: 181, endPoint y: 403, distance: 18.7
click at [181, 403] on nav "櫃檯作業 打帳單 帳單列表 掛單列表 座位開單 營業儀表板 現金收支登錄 高階收支登錄 材料自購登錄 每日結帳 排班表 現場電腦打卡 掃碼打卡 預約管理 預約…" at bounding box center [98, 356] width 196 height 587
click at [154, 569] on button "報表及分析" at bounding box center [98, 565] width 181 height 51
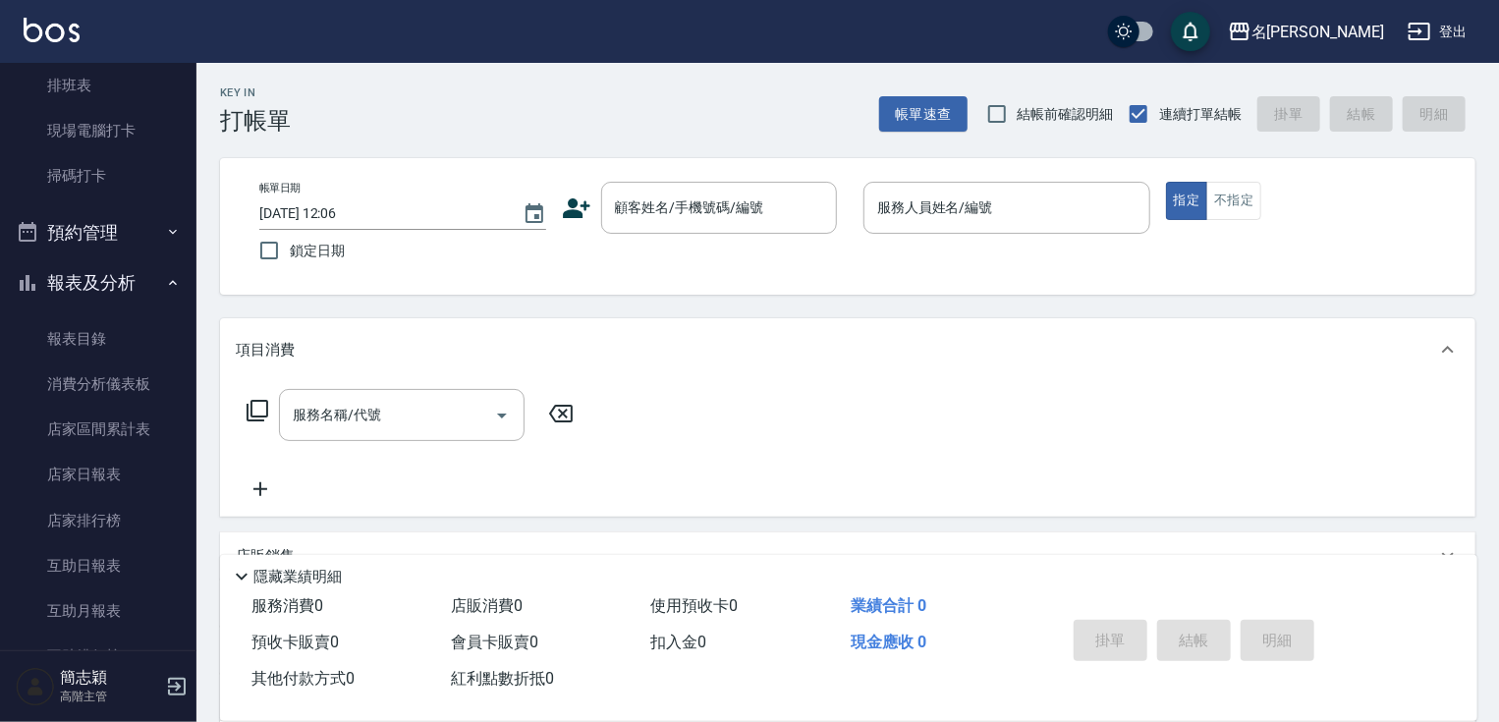
scroll to position [622, 0]
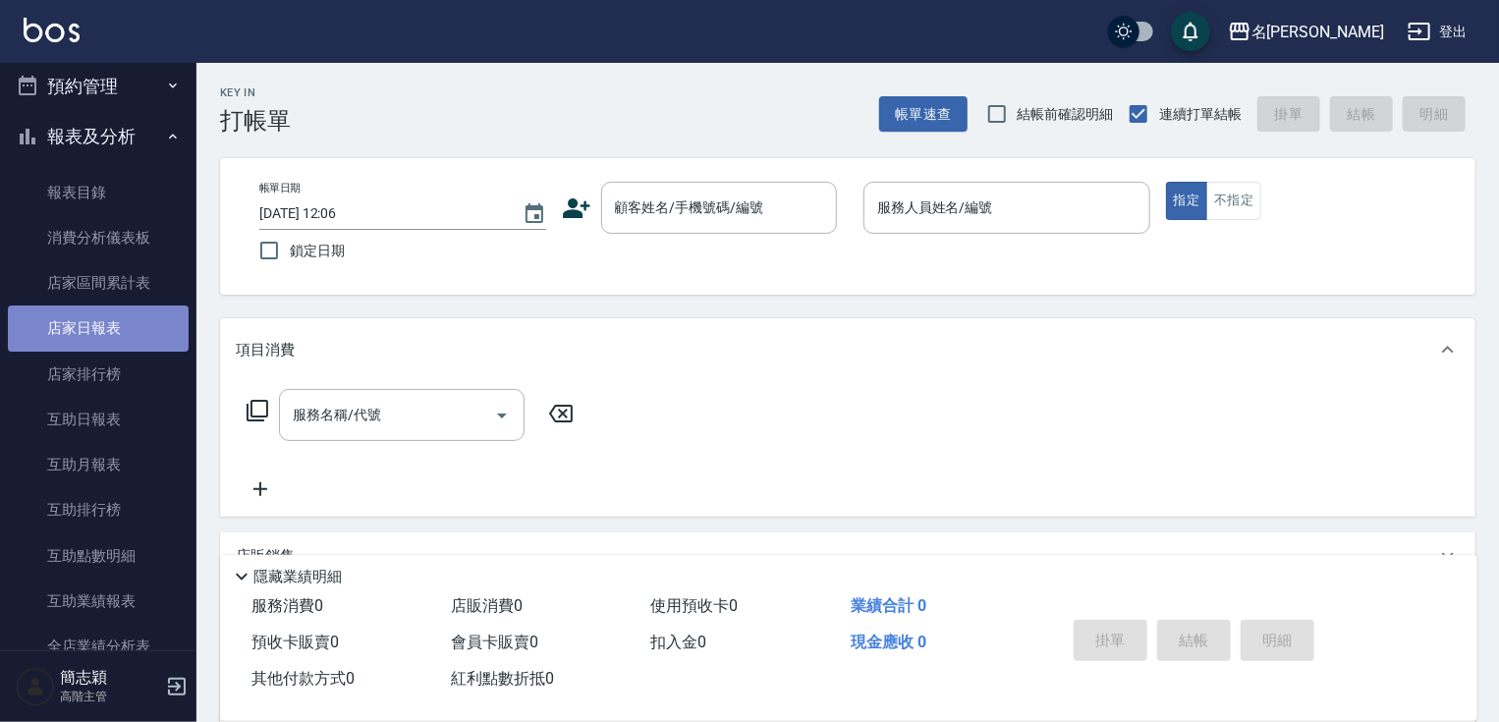
click at [131, 336] on link "店家日報表" at bounding box center [98, 327] width 181 height 45
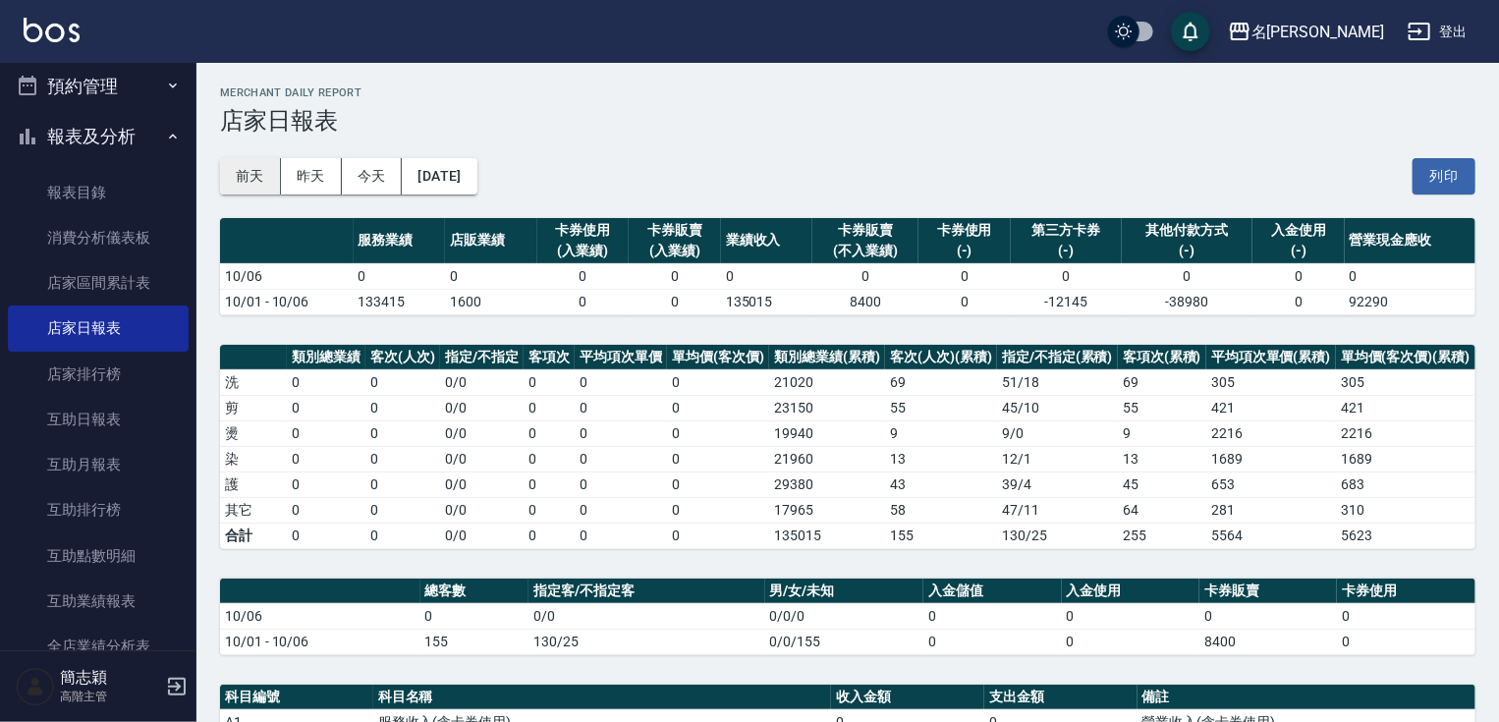
click at [250, 181] on button "前天" at bounding box center [250, 176] width 61 height 36
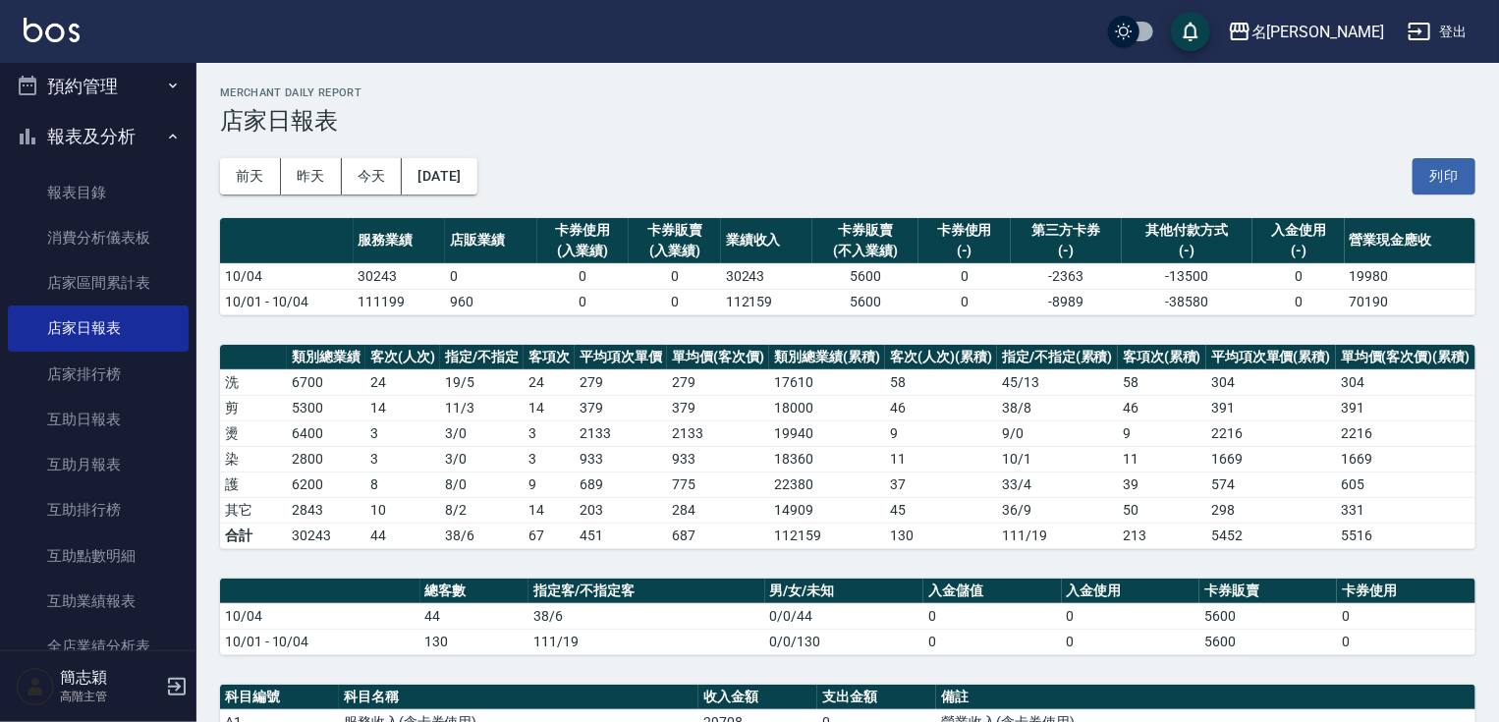
click at [137, 139] on button "報表及分析" at bounding box center [98, 136] width 181 height 51
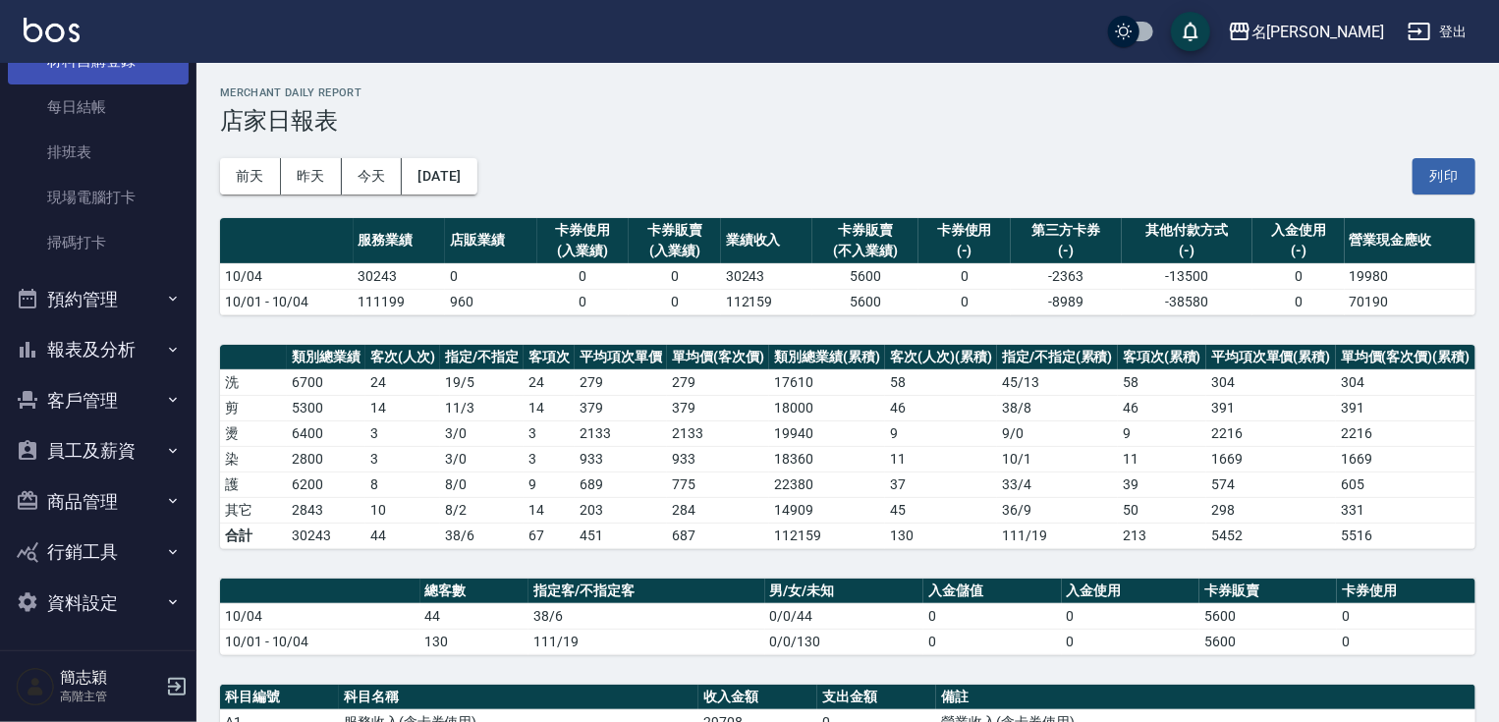
click at [130, 79] on link "材料自購登錄" at bounding box center [98, 60] width 181 height 45
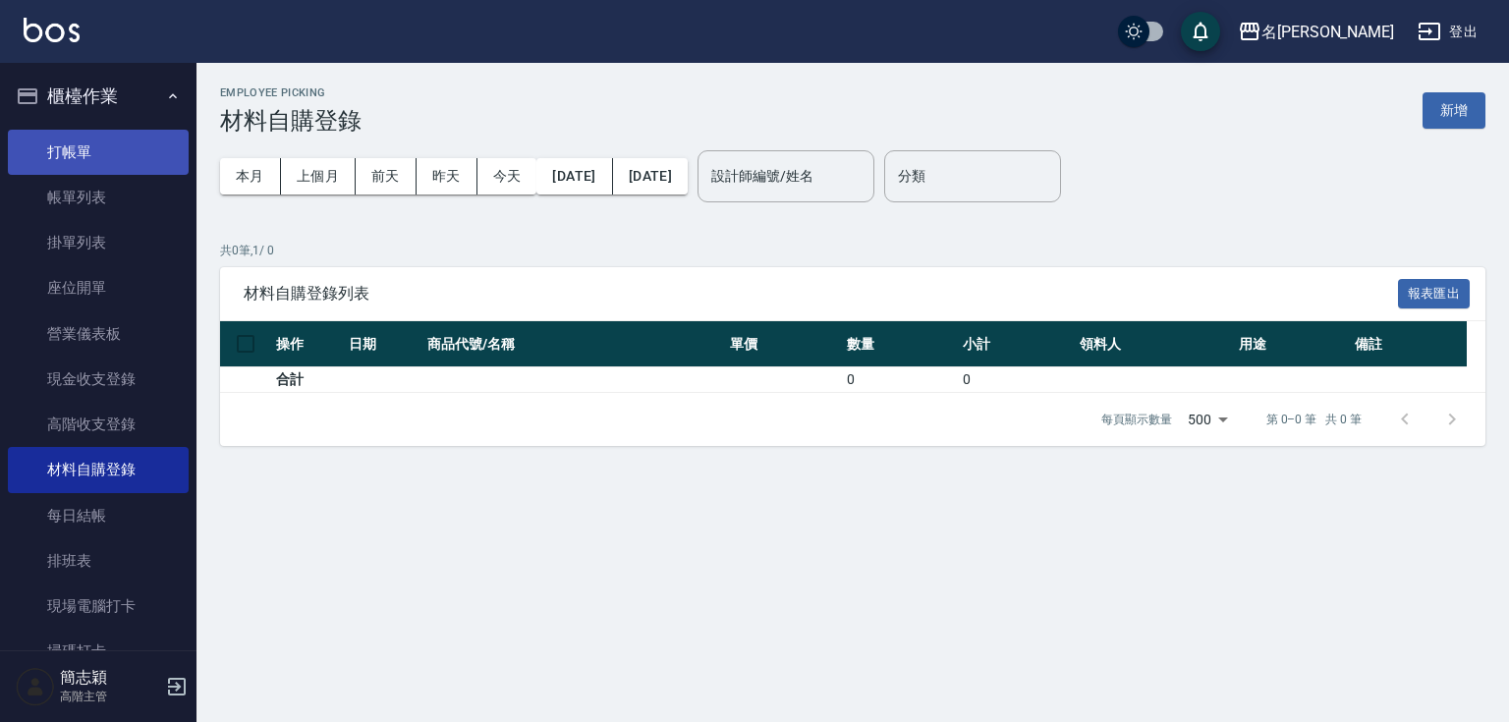
click at [118, 152] on link "打帳單" at bounding box center [98, 152] width 181 height 45
